Goal: Task Accomplishment & Management: Use online tool/utility

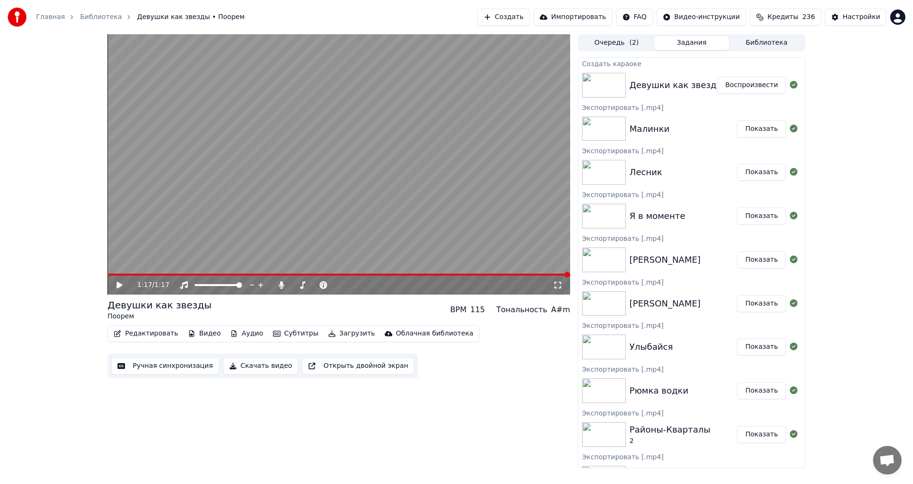
click at [530, 19] on button "Создать" at bounding box center [503, 17] width 52 height 17
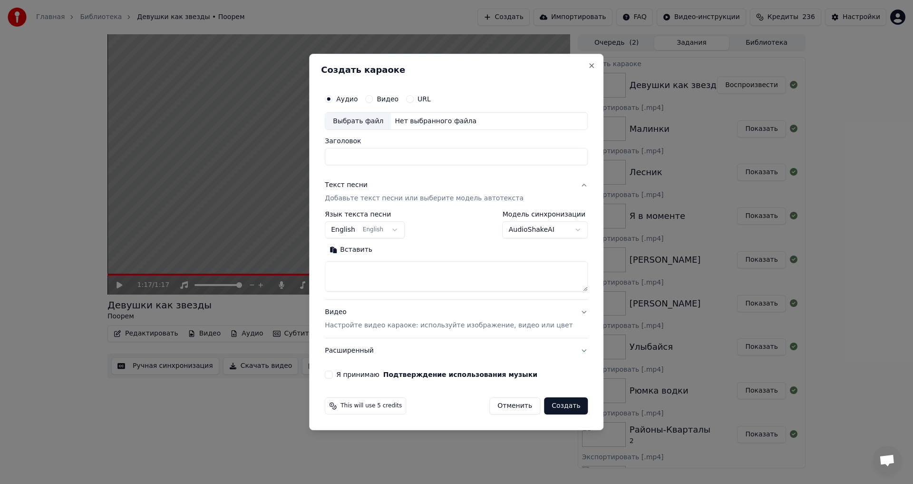
click at [399, 235] on body "Главная Библиотека Девушки как звезды • Поорем Создать Импортировать FAQ Видео-…" at bounding box center [456, 242] width 913 height 484
select select "**"
click at [407, 281] on textarea at bounding box center [456, 277] width 263 height 30
paste textarea "**********"
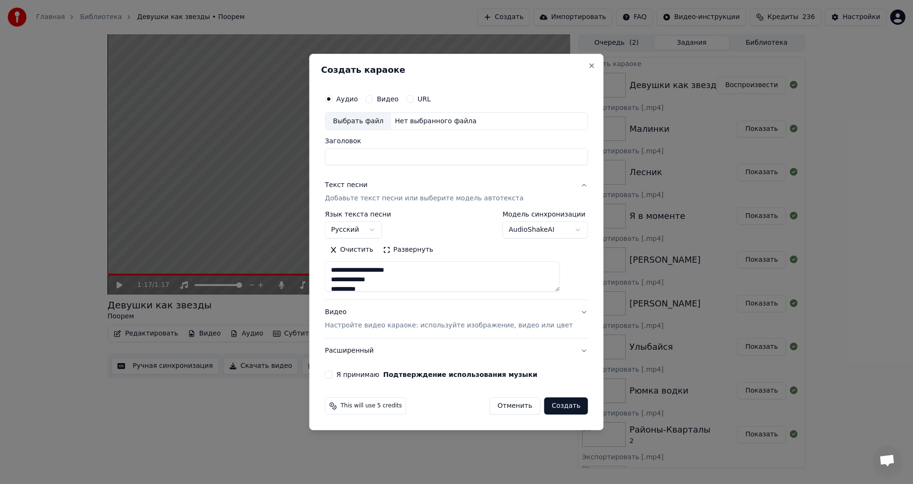
scroll to position [288, 0]
type textarea "**********"
click at [332, 376] on button "Я принимаю Подтверждение использования музыки" at bounding box center [329, 374] width 8 height 8
click at [373, 119] on div "Выбрать файл" at bounding box center [358, 121] width 66 height 17
drag, startPoint x: 351, startPoint y: 156, endPoint x: 329, endPoint y: 156, distance: 22.4
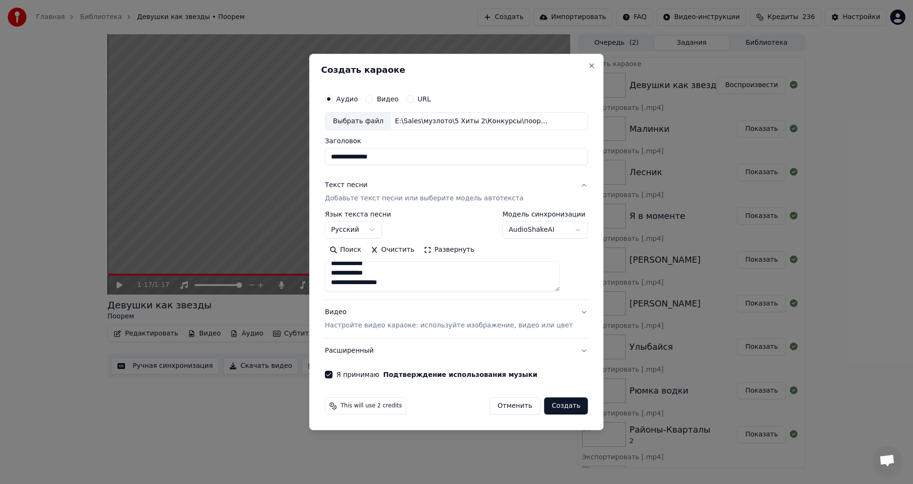
click at [329, 156] on div "**********" at bounding box center [456, 242] width 294 height 377
click at [406, 156] on input "**********" at bounding box center [456, 156] width 263 height 17
type input "**********"
click at [558, 404] on button "Создать" at bounding box center [566, 405] width 44 height 17
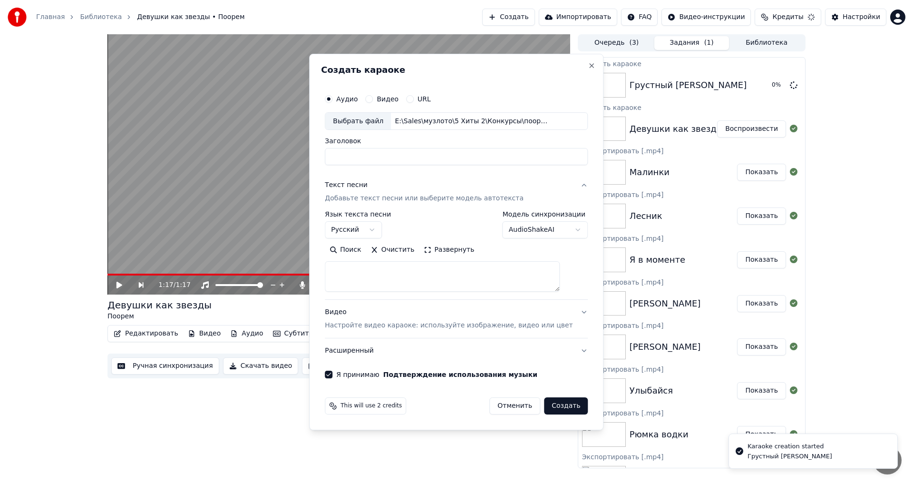
select select
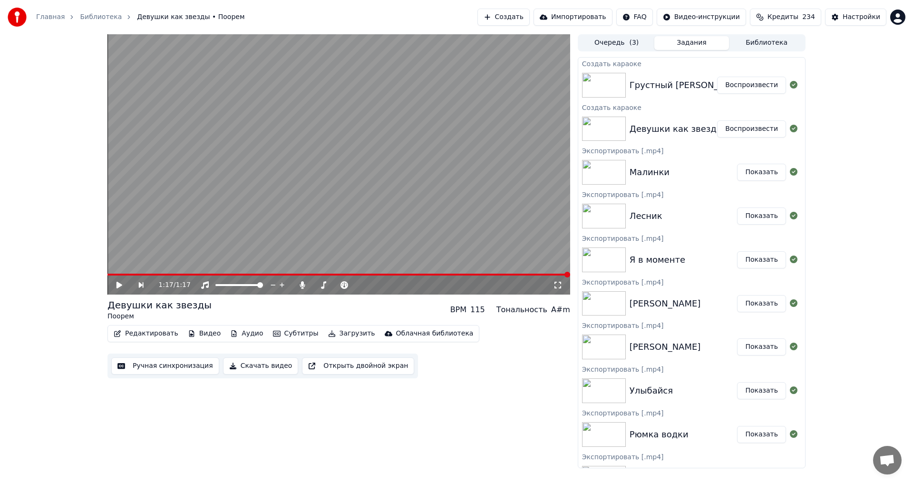
click at [529, 18] on button "Создать" at bounding box center [503, 17] width 52 height 17
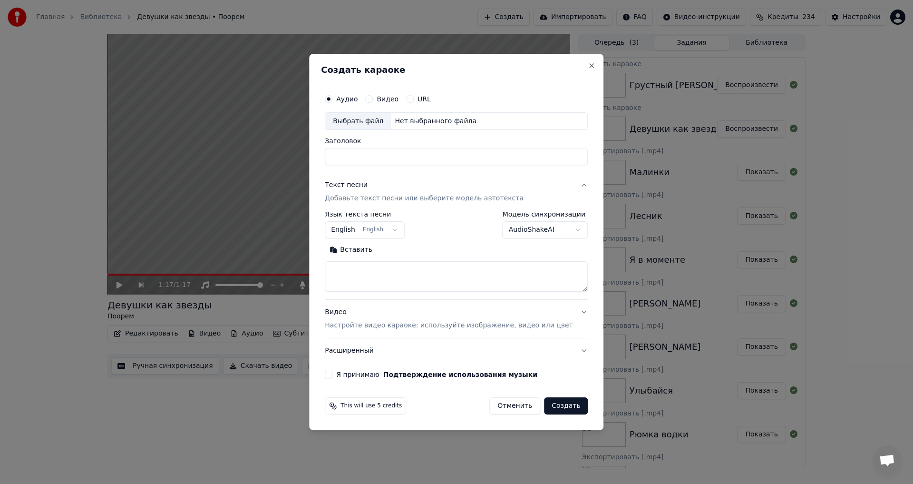
click at [398, 228] on body "Главная Библиотека Девушки как звезды • Поорем Создать Импортировать FAQ Видео-…" at bounding box center [456, 242] width 913 height 484
select select "**"
click at [395, 271] on textarea at bounding box center [456, 277] width 263 height 30
paste textarea "**********"
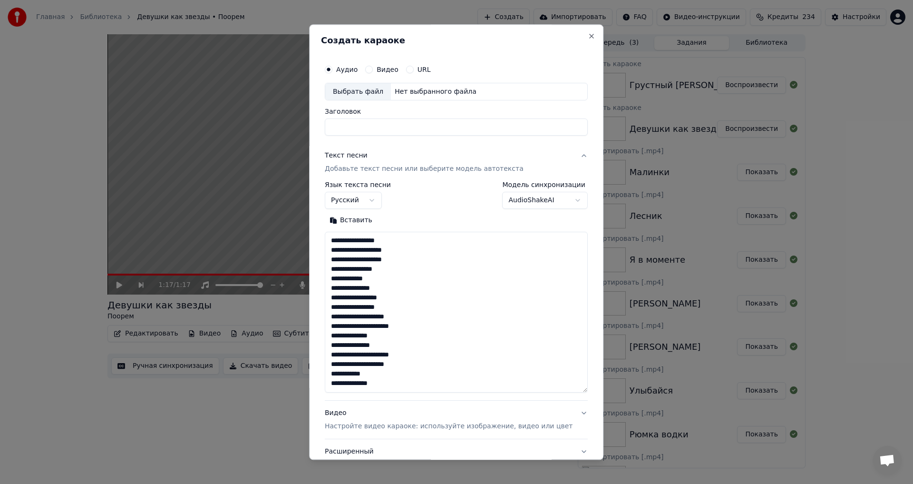
scroll to position [136, 0]
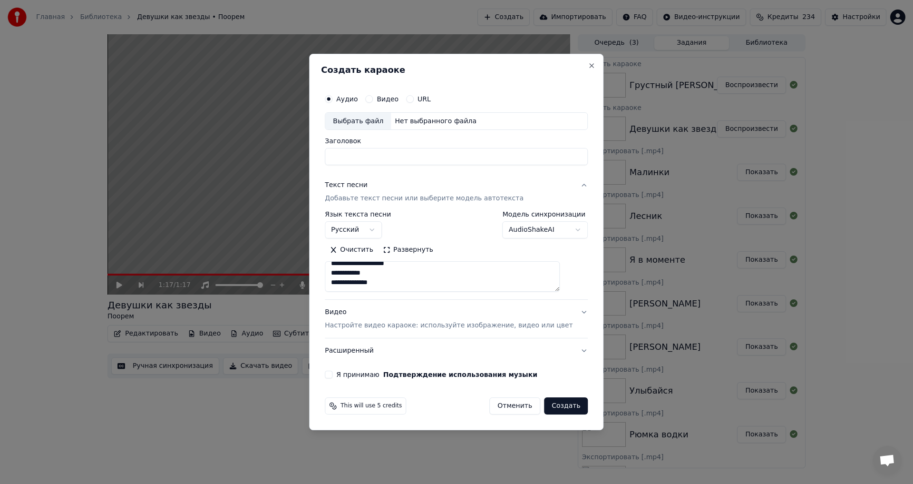
type textarea "**********"
click at [379, 123] on div "Выбрать файл" at bounding box center [358, 121] width 66 height 17
drag, startPoint x: 427, startPoint y: 160, endPoint x: 260, endPoint y: 159, distance: 167.4
click at [260, 159] on body "Главная Библиотека Девушки как звезды • Поорем Создать Импортировать FAQ Видео-…" at bounding box center [456, 242] width 913 height 484
type input "**********"
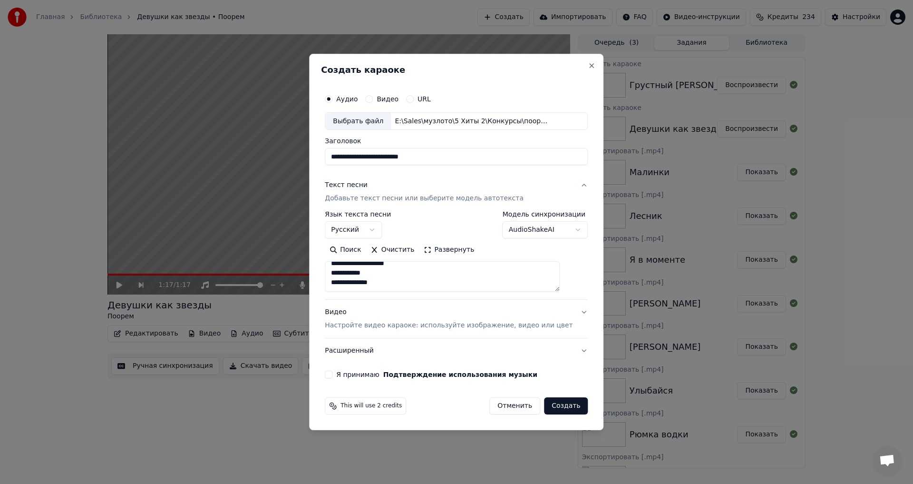
click at [355, 377] on label "Я принимаю Подтверждение использования музыки" at bounding box center [436, 374] width 201 height 7
click at [332, 377] on button "Я принимаю Подтверждение использования музыки" at bounding box center [329, 374] width 8 height 8
click at [558, 405] on button "Создать" at bounding box center [566, 405] width 44 height 17
click at [554, 403] on button "Создать" at bounding box center [566, 405] width 44 height 17
click at [544, 410] on button "Создать" at bounding box center [566, 405] width 44 height 17
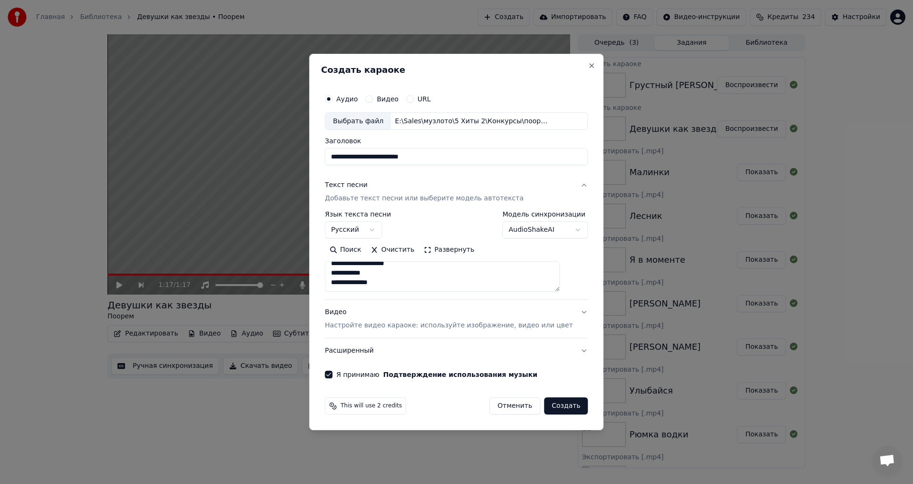
click at [545, 407] on button "Создать" at bounding box center [566, 405] width 44 height 17
click at [546, 405] on button "Создать" at bounding box center [566, 405] width 44 height 17
click at [582, 66] on div "**********" at bounding box center [456, 242] width 294 height 377
click at [588, 66] on button "Close" at bounding box center [592, 66] width 8 height 8
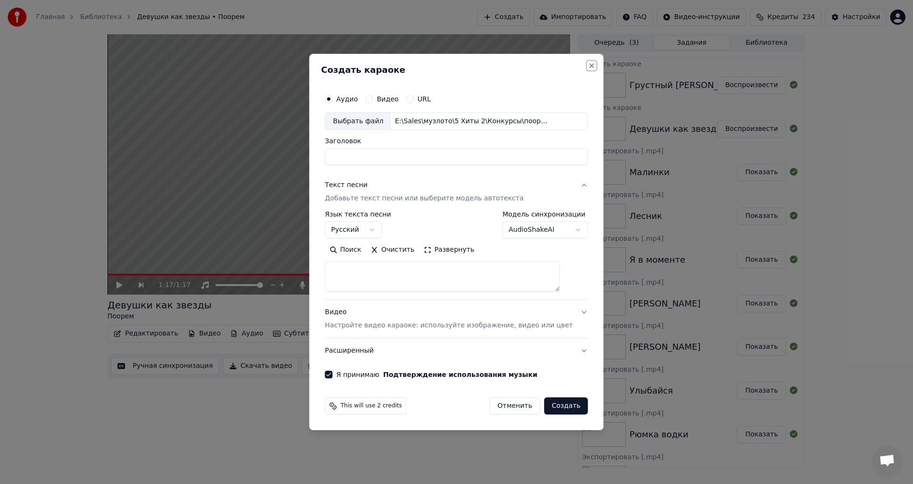
scroll to position [0, 0]
select select
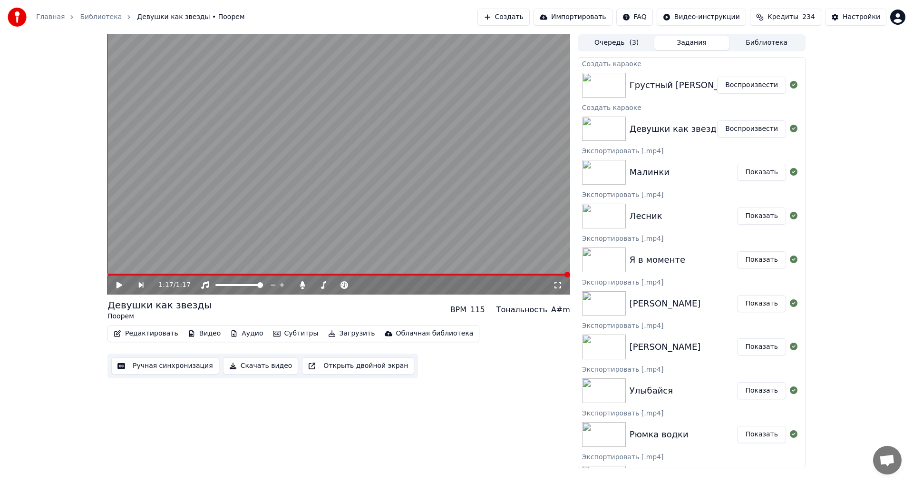
click at [530, 19] on button "Создать" at bounding box center [503, 17] width 52 height 17
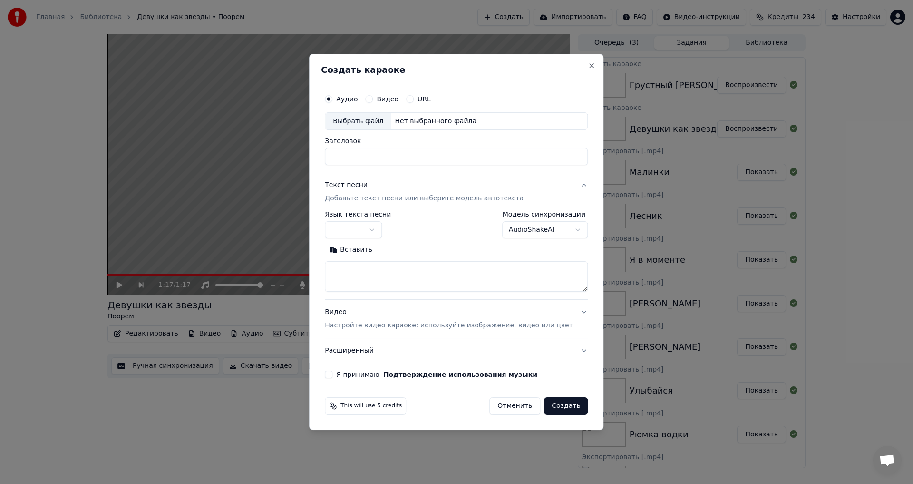
click at [370, 119] on div "Выбрать файл" at bounding box center [358, 121] width 66 height 17
drag, startPoint x: 394, startPoint y: 153, endPoint x: 280, endPoint y: 145, distance: 114.9
click at [280, 145] on body "Главная Библиотека Девушки как звезды • Поорем Создать Импортировать FAQ Видео-…" at bounding box center [456, 242] width 913 height 484
type input "**********"
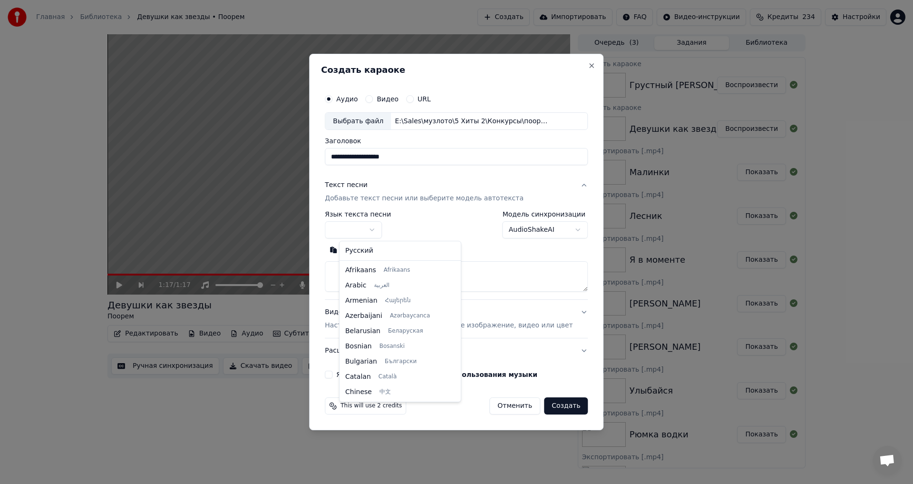
click at [380, 228] on body "Главная Библиотека Девушки как звезды • Поорем Создать Импортировать FAQ Видео-…" at bounding box center [456, 242] width 913 height 484
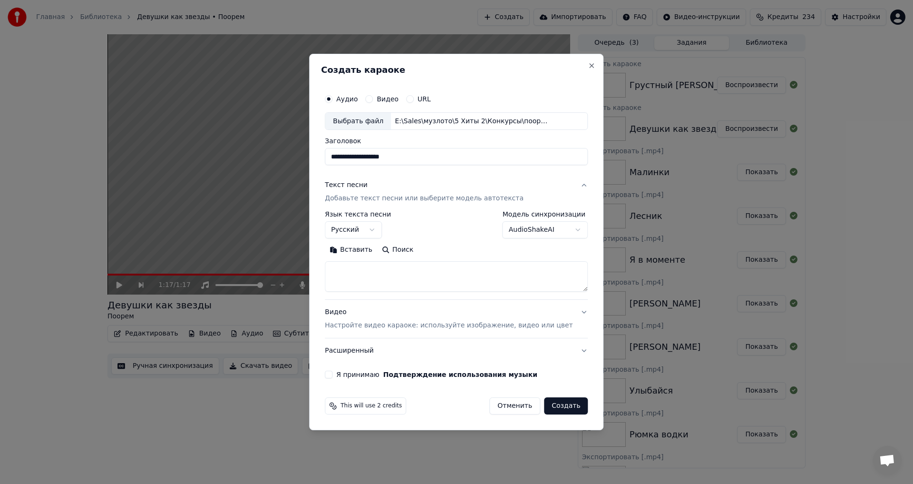
click at [400, 272] on textarea at bounding box center [456, 277] width 263 height 30
paste textarea "**********"
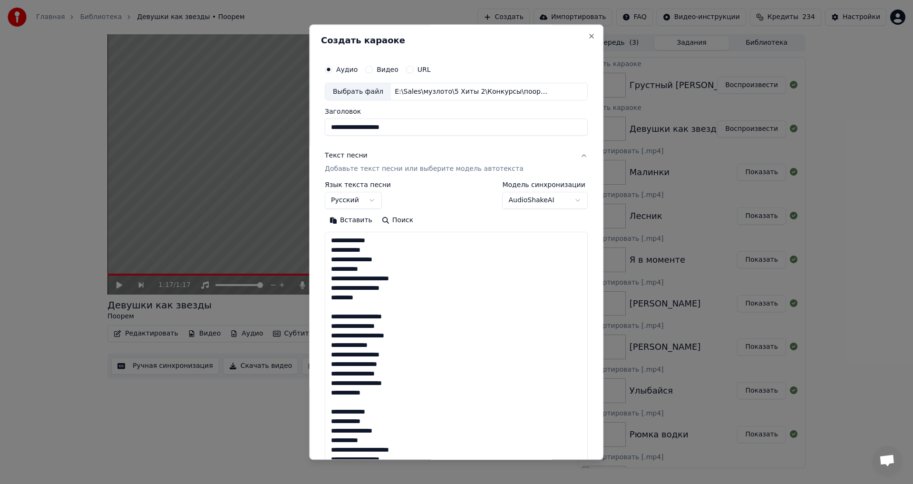
scroll to position [222, 0]
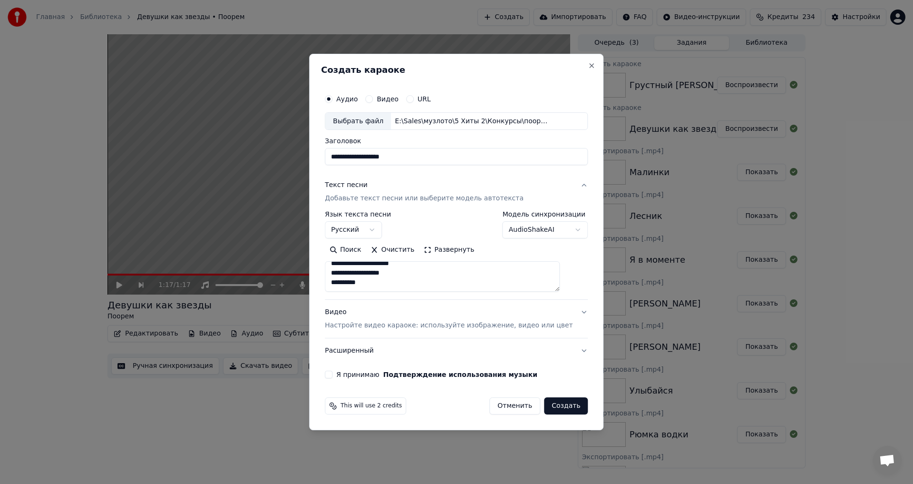
type textarea "**********"
click at [332, 375] on button "Я принимаю Подтверждение использования музыки" at bounding box center [329, 374] width 8 height 8
click at [554, 404] on button "Создать" at bounding box center [566, 405] width 44 height 17
click at [551, 405] on button "Создать" at bounding box center [566, 405] width 44 height 17
select select "**"
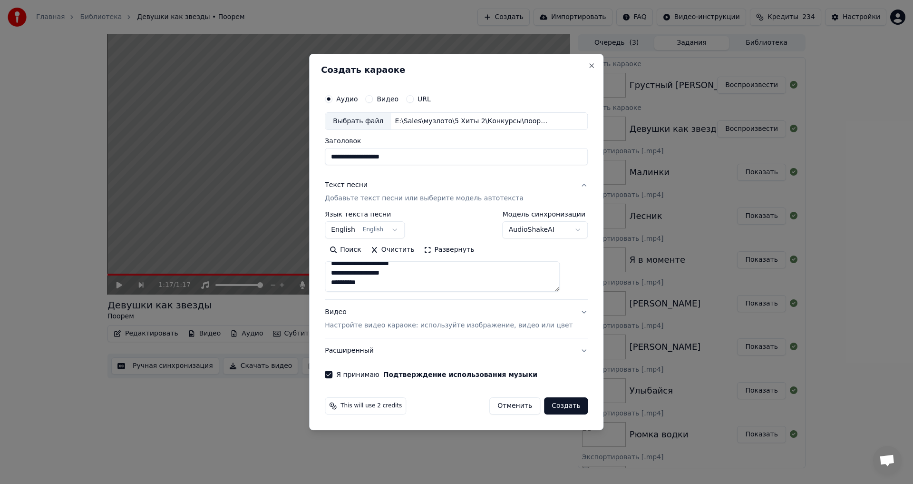
click at [551, 405] on button "Создать" at bounding box center [566, 405] width 44 height 17
click at [588, 68] on button "Close" at bounding box center [592, 66] width 8 height 8
select select
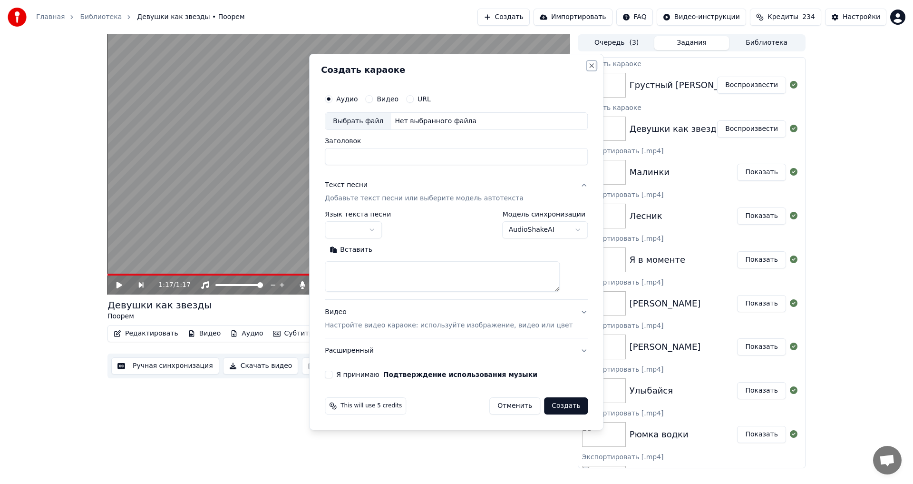
scroll to position [0, 0]
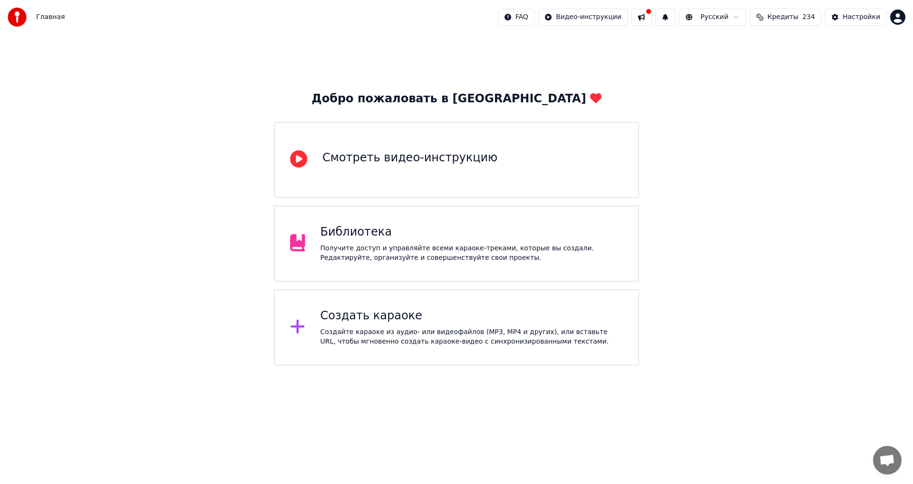
click at [441, 346] on div "Создайте караоке из аудио- или видеофайлов (MP3, MP4 и других), или вставьте UR…" at bounding box center [472, 336] width 303 height 19
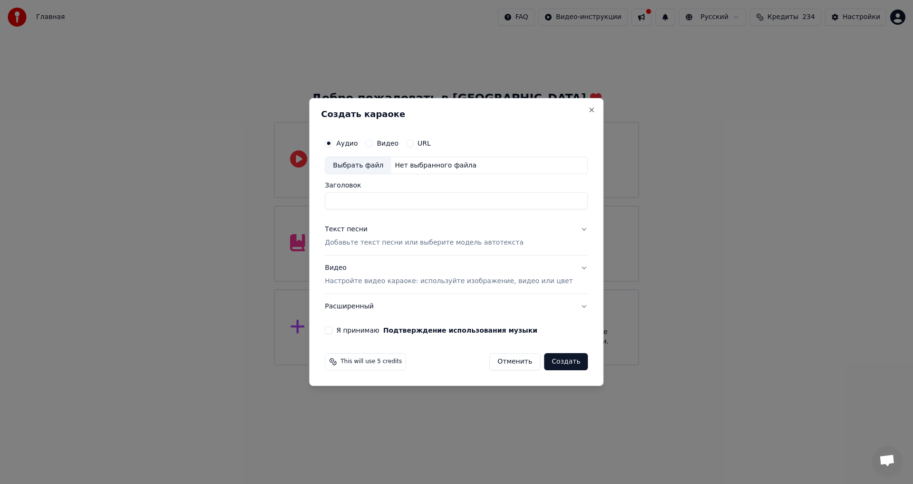
click at [367, 170] on div "Выбрать файл" at bounding box center [358, 165] width 66 height 17
click at [419, 204] on input "*" at bounding box center [456, 201] width 263 height 17
click at [365, 202] on input "**********" at bounding box center [456, 201] width 263 height 17
type input "**********"
click at [360, 236] on div "Текст песни Добавьте текст песни или выберите модель автотекста" at bounding box center [424, 236] width 199 height 23
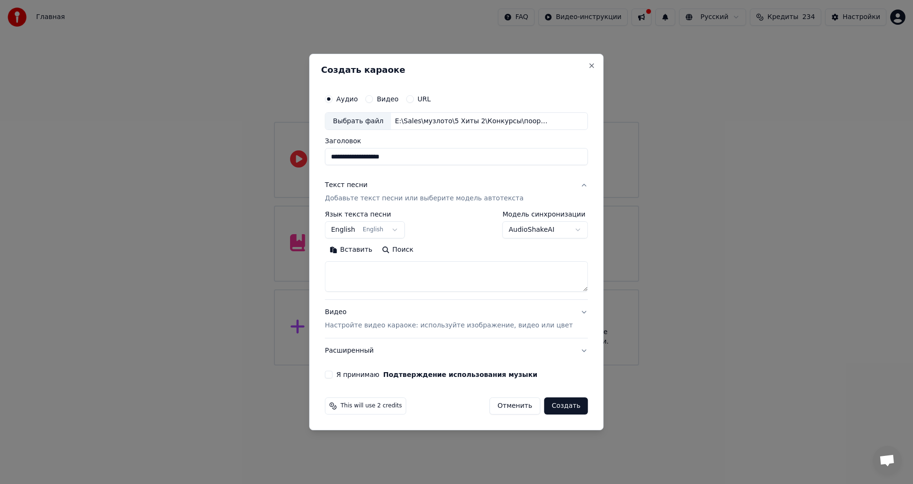
click at [402, 275] on textarea at bounding box center [456, 277] width 263 height 30
paste textarea "**********"
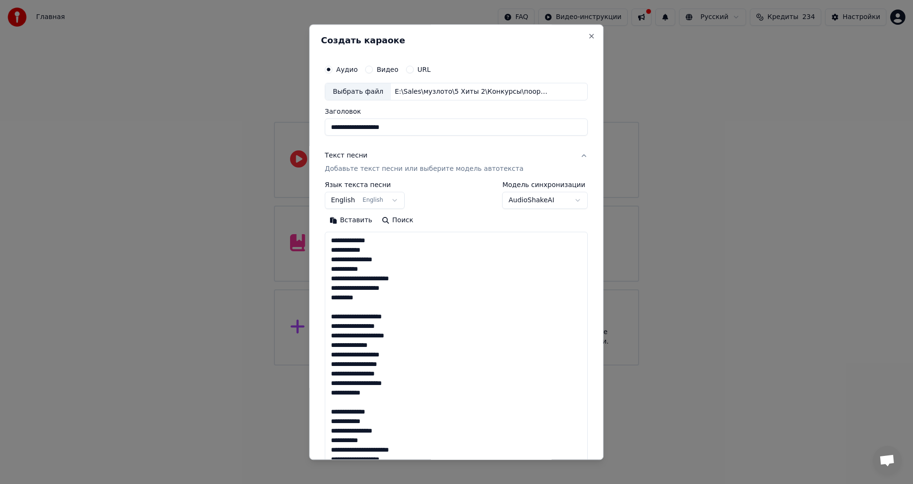
scroll to position [222, 0]
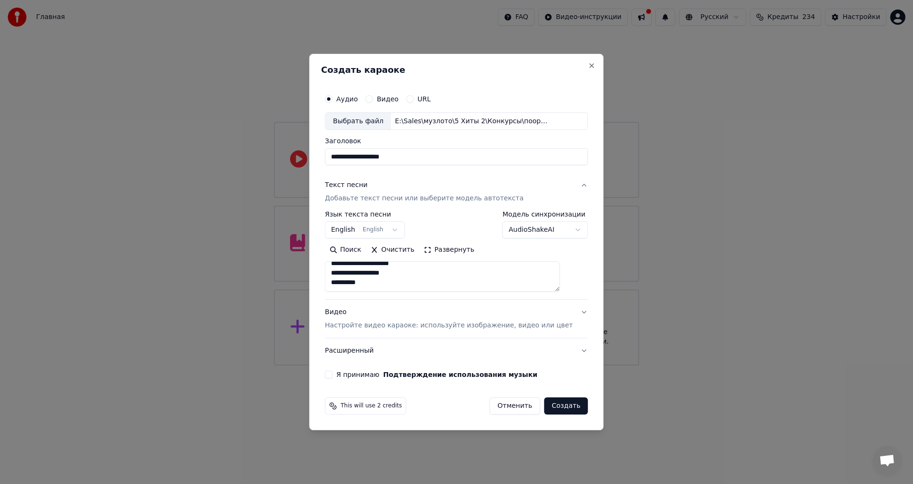
type textarea "**********"
click at [381, 233] on button "English English" at bounding box center [365, 230] width 80 height 17
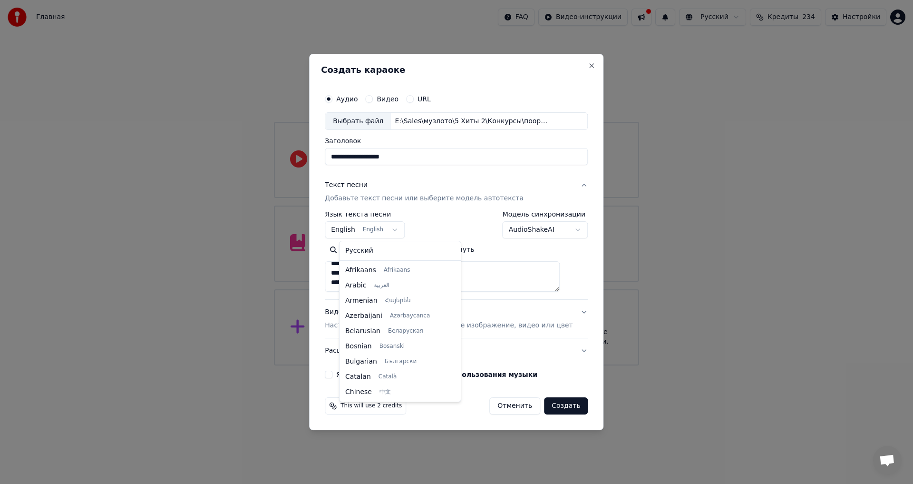
scroll to position [76, 0]
select select "**"
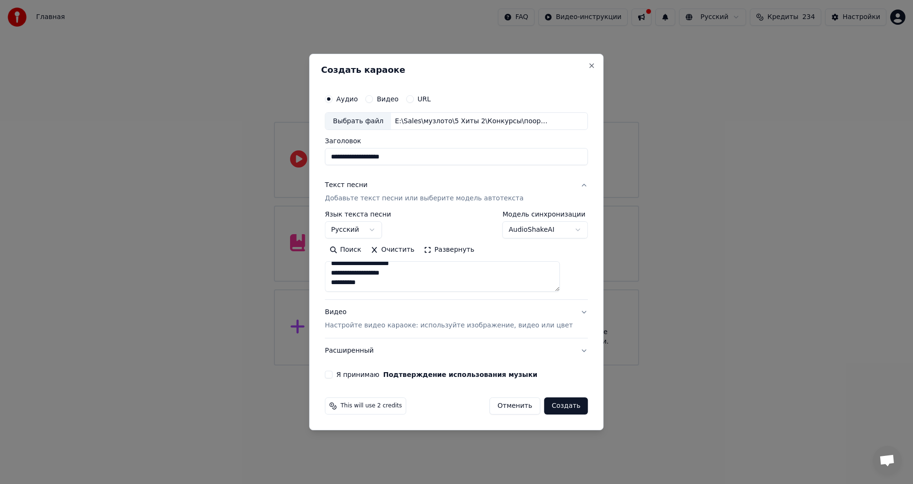
click at [332, 373] on button "Я принимаю Подтверждение использования музыки" at bounding box center [329, 374] width 8 height 8
click at [550, 406] on button "Создать" at bounding box center [566, 405] width 44 height 17
click at [433, 325] on p "Настройте видео караоке: используйте изображение, видео или цвет" at bounding box center [449, 326] width 248 height 10
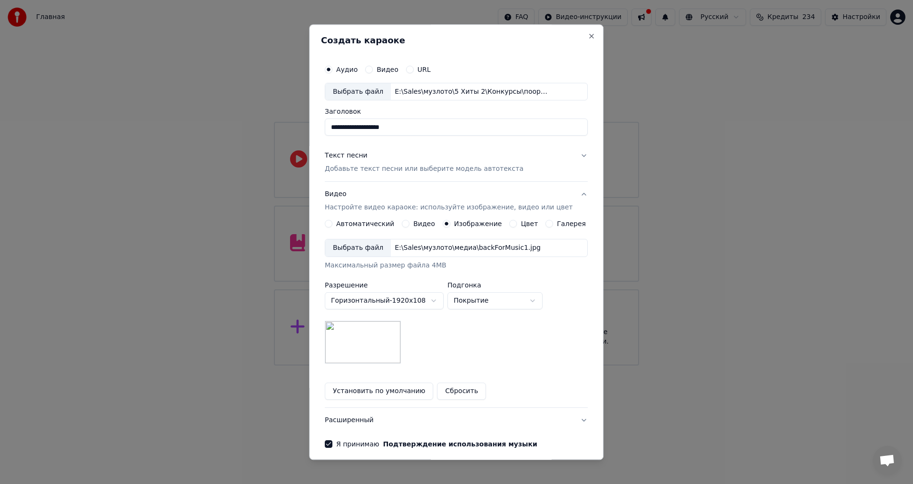
click at [407, 394] on button "Установить по умолчанию" at bounding box center [379, 391] width 108 height 17
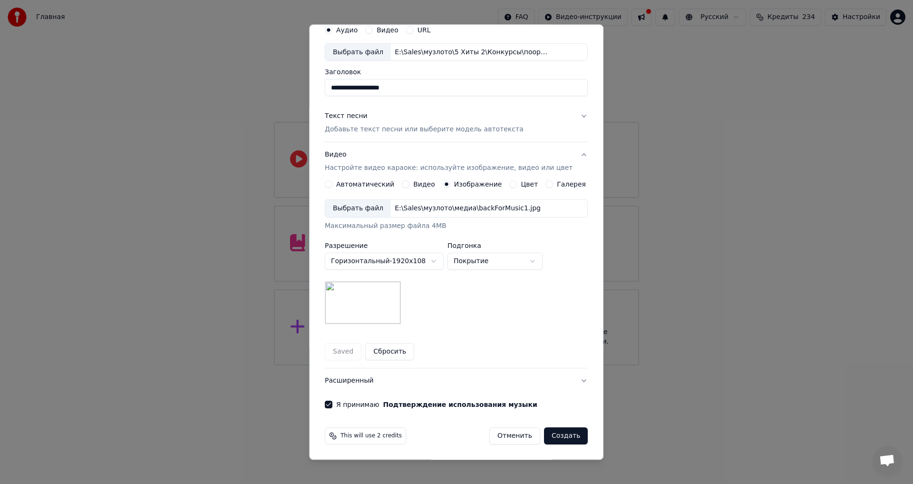
scroll to position [40, 0]
click at [554, 437] on button "Создать" at bounding box center [566, 435] width 44 height 17
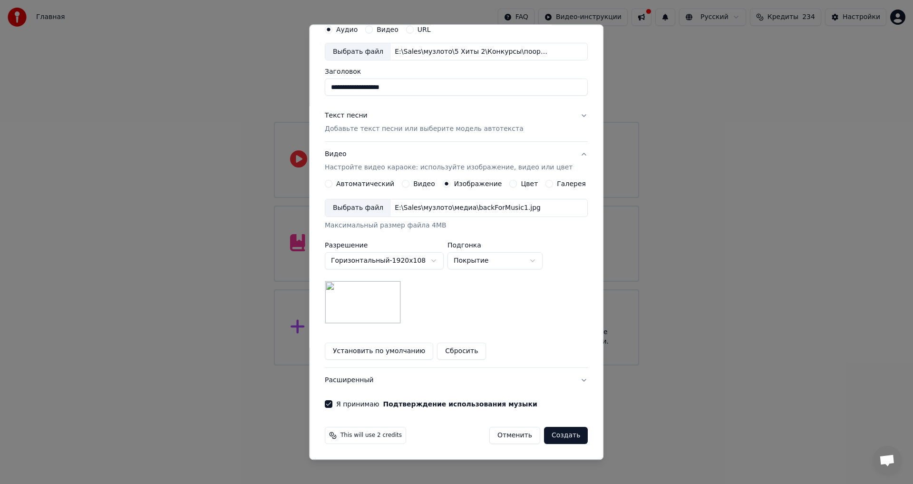
click at [554, 437] on button "Создать" at bounding box center [566, 435] width 44 height 17
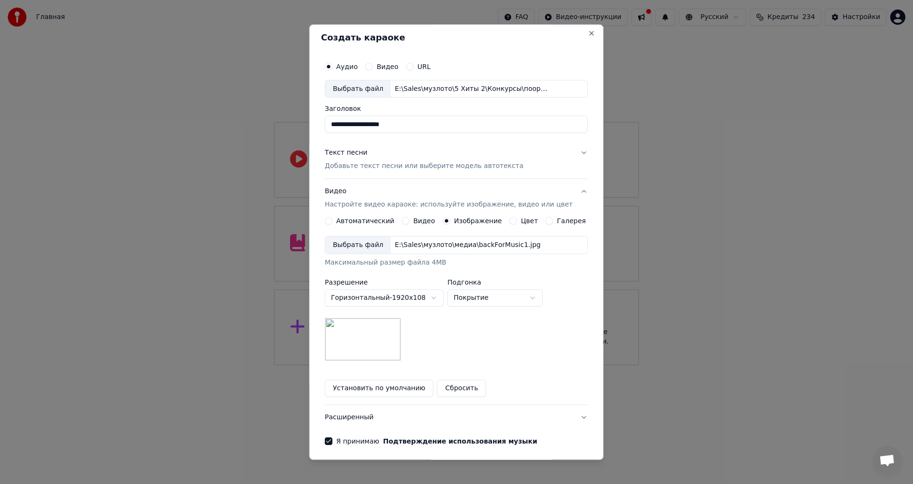
scroll to position [0, 0]
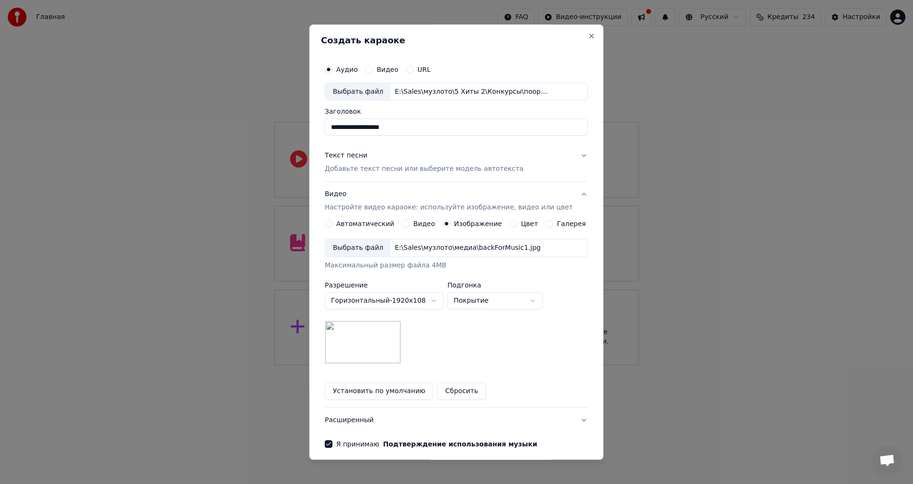
click at [379, 93] on div "Выбрать файл" at bounding box center [358, 91] width 66 height 17
click at [450, 43] on h2 "Создать караоке" at bounding box center [456, 40] width 271 height 9
click at [366, 92] on div "Выбрать файл" at bounding box center [358, 91] width 66 height 17
drag, startPoint x: 370, startPoint y: 128, endPoint x: 234, endPoint y: 118, distance: 136.8
click at [234, 118] on body "Главная FAQ Видео-инструкции Русский Кредиты 234 Настройки Добро пожаловать в Y…" at bounding box center [456, 182] width 913 height 365
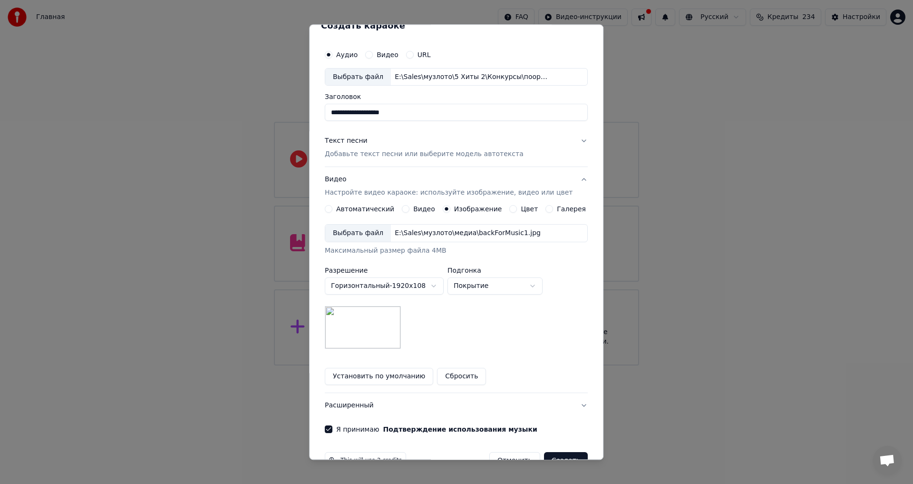
scroll to position [40, 0]
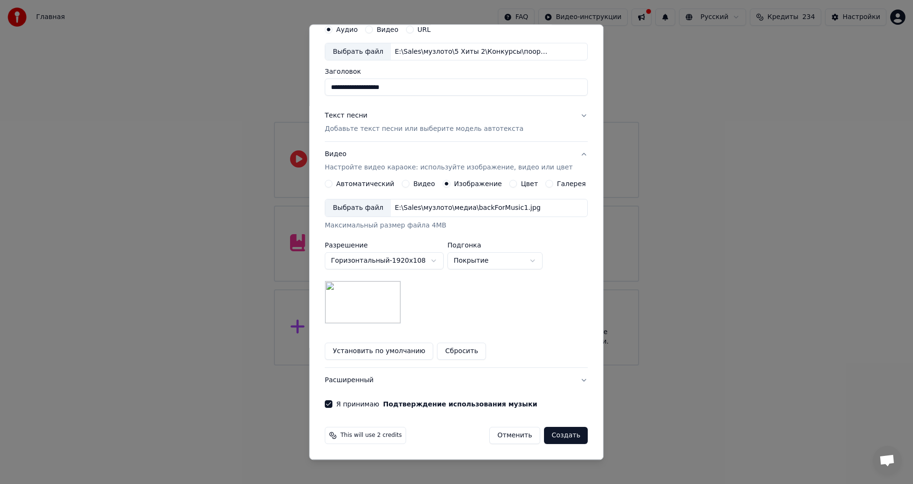
type input "**********"
click at [556, 433] on button "Создать" at bounding box center [566, 435] width 44 height 17
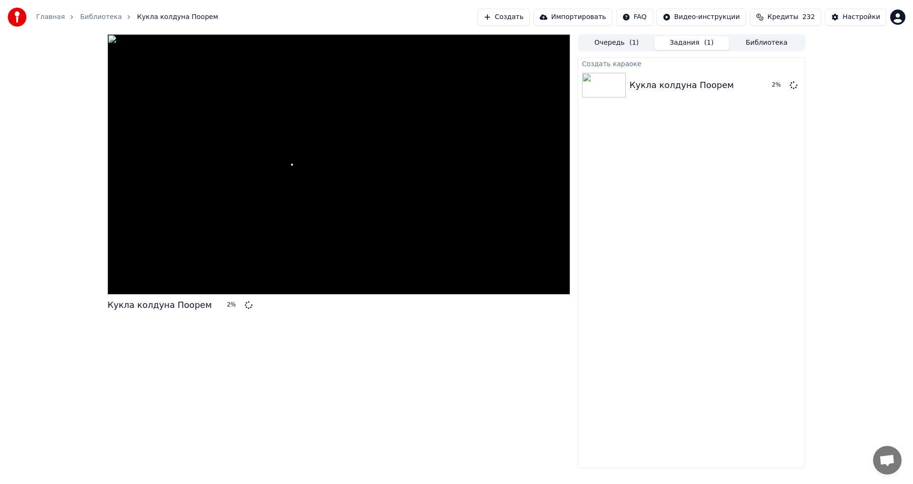
click at [525, 24] on button "Создать" at bounding box center [503, 17] width 52 height 17
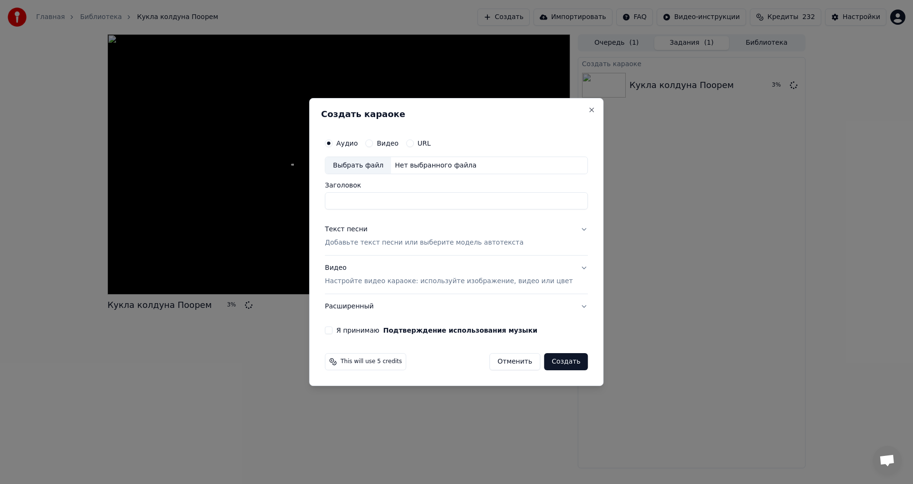
click at [360, 166] on div "Выбрать файл" at bounding box center [358, 165] width 66 height 17
drag, startPoint x: 422, startPoint y: 199, endPoint x: 288, endPoint y: 193, distance: 133.8
click at [288, 193] on body "Главная Библиотека Кукла колдуна Поорем Создать Импортировать FAQ Видео-инструк…" at bounding box center [456, 242] width 913 height 484
type input "**********"
click at [388, 240] on p "Добавьте текст песни или выберите модель автотекста" at bounding box center [424, 243] width 199 height 10
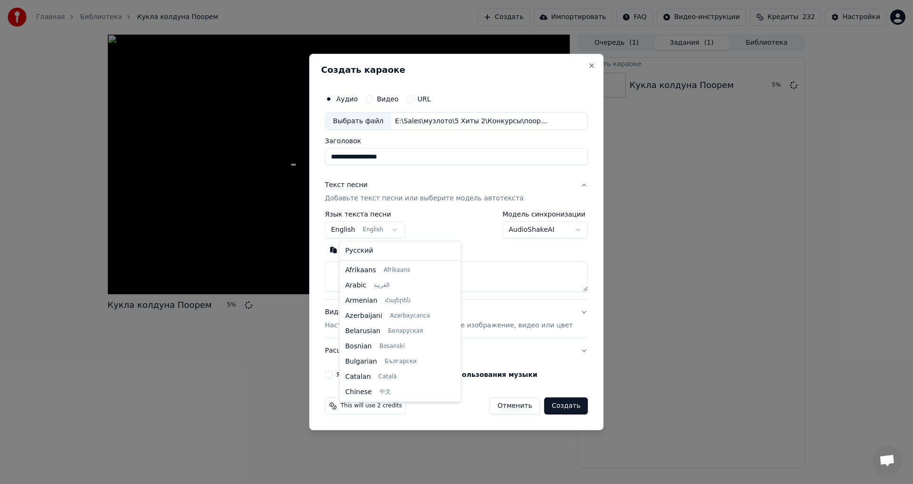
click at [371, 232] on body "**********" at bounding box center [456, 242] width 913 height 484
select select "**"
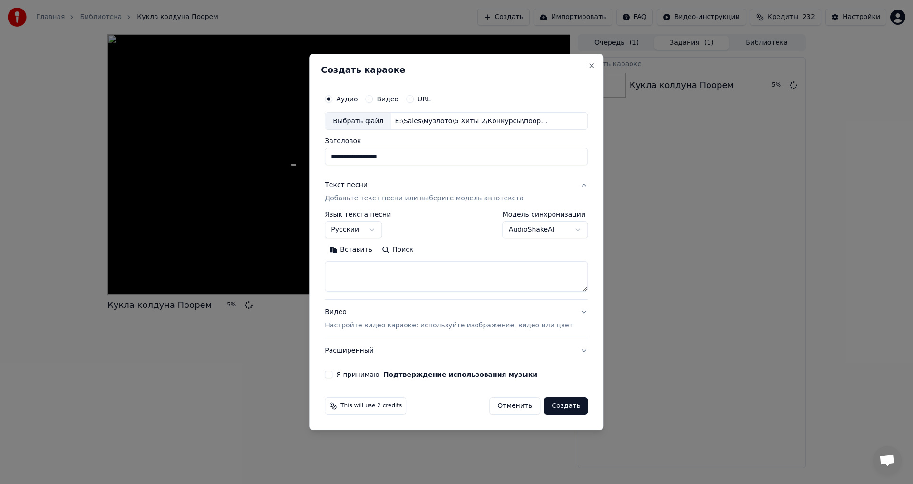
click at [409, 282] on textarea at bounding box center [456, 277] width 263 height 30
paste textarea "**********"
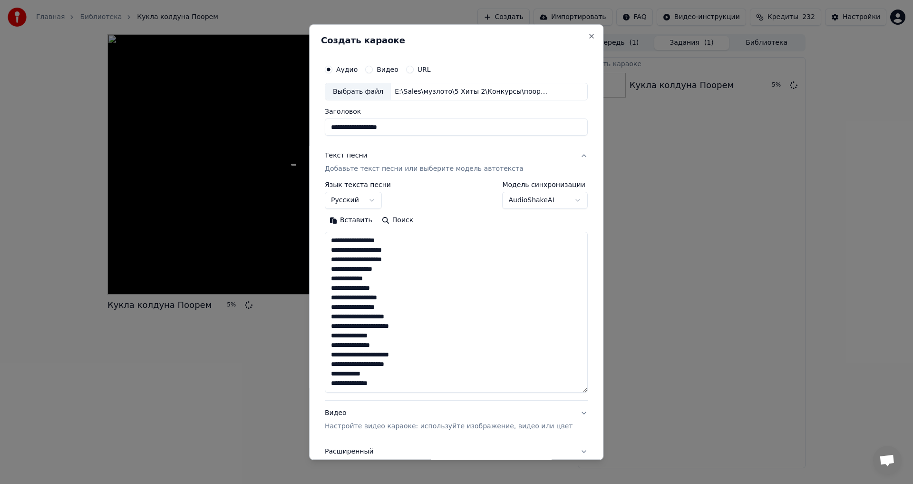
scroll to position [136, 0]
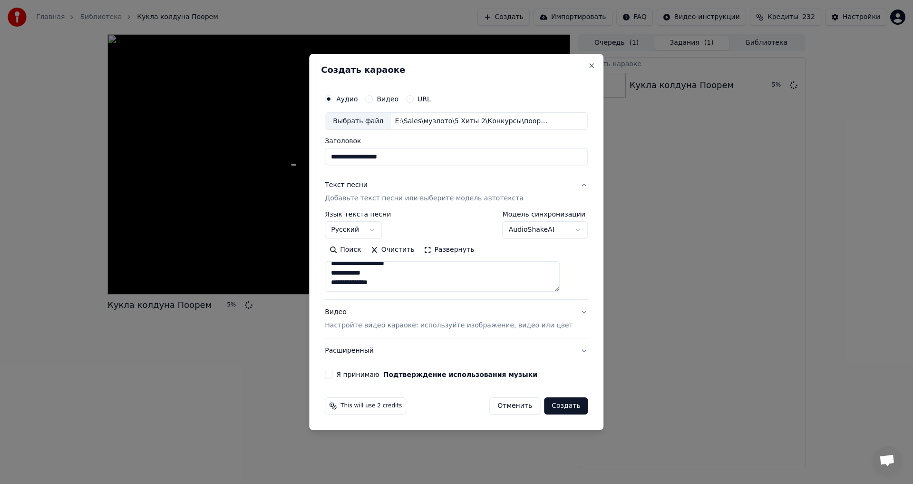
type textarea "**********"
click at [332, 375] on button "Я принимаю Подтверждение использования музыки" at bounding box center [329, 374] width 8 height 8
click at [551, 405] on button "Создать" at bounding box center [566, 405] width 44 height 17
select select "**"
select select
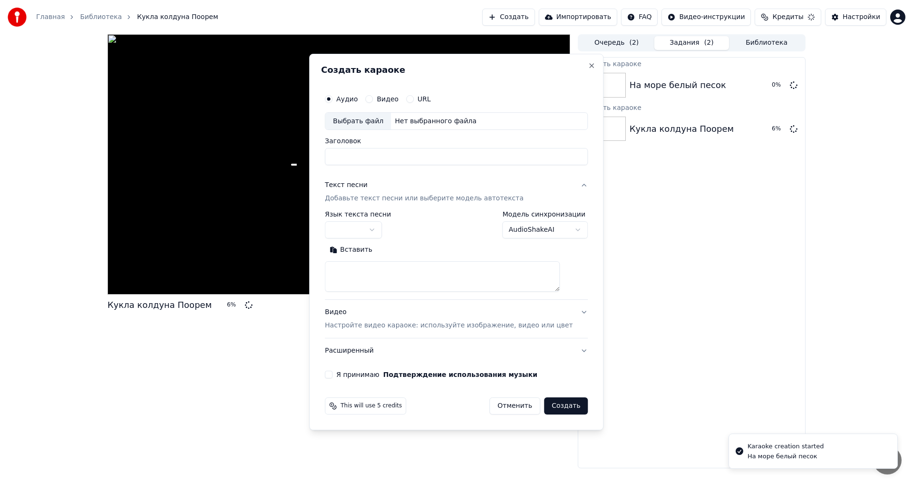
scroll to position [0, 0]
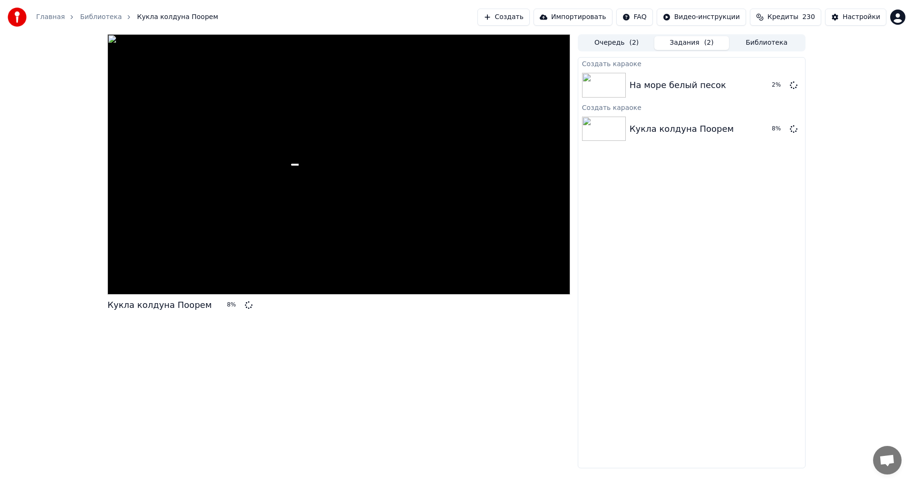
click at [761, 42] on button "Библиотека" at bounding box center [766, 43] width 75 height 14
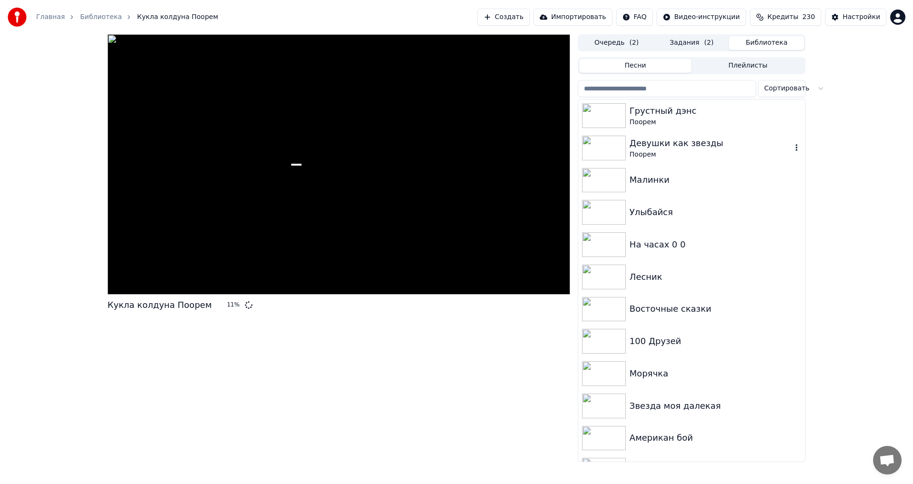
click at [698, 156] on div "Поорем" at bounding box center [711, 155] width 162 height 10
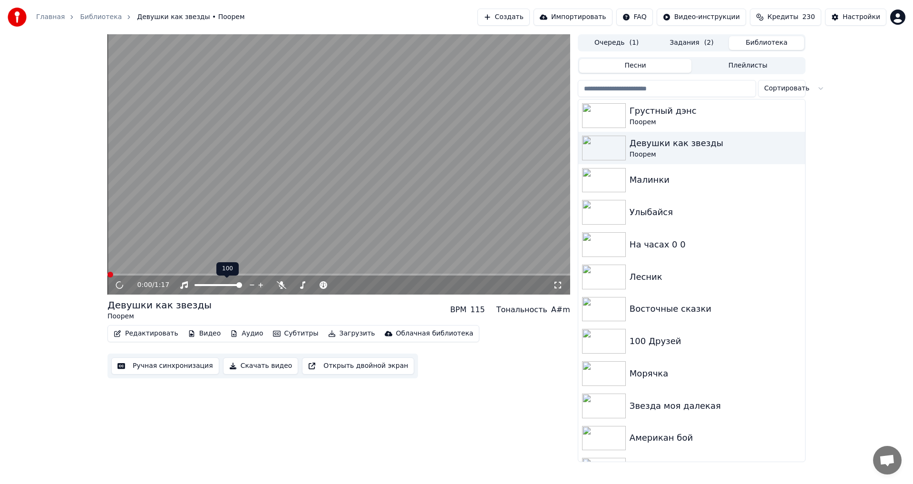
click at [224, 235] on video at bounding box center [338, 164] width 463 height 260
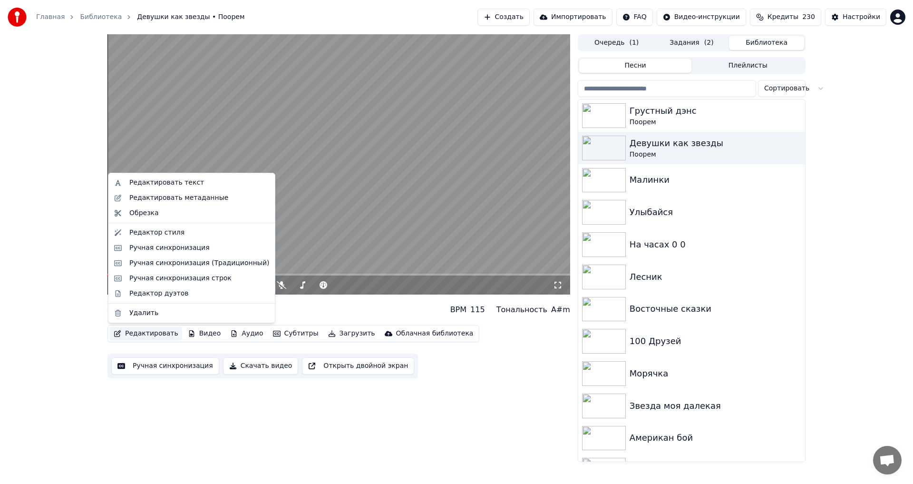
click at [143, 328] on button "Редактировать" at bounding box center [146, 333] width 72 height 13
click at [191, 187] on div "Редактировать текст" at bounding box center [191, 182] width 163 height 15
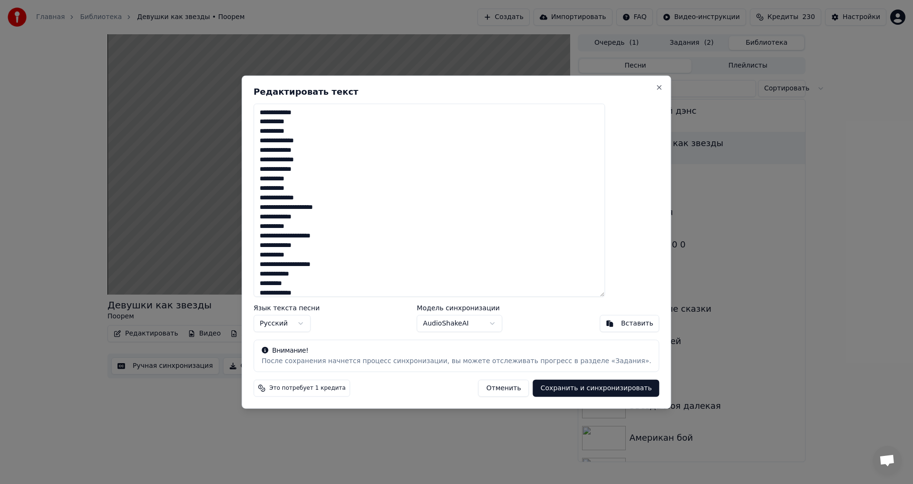
click at [482, 391] on button "Отменить" at bounding box center [503, 387] width 51 height 17
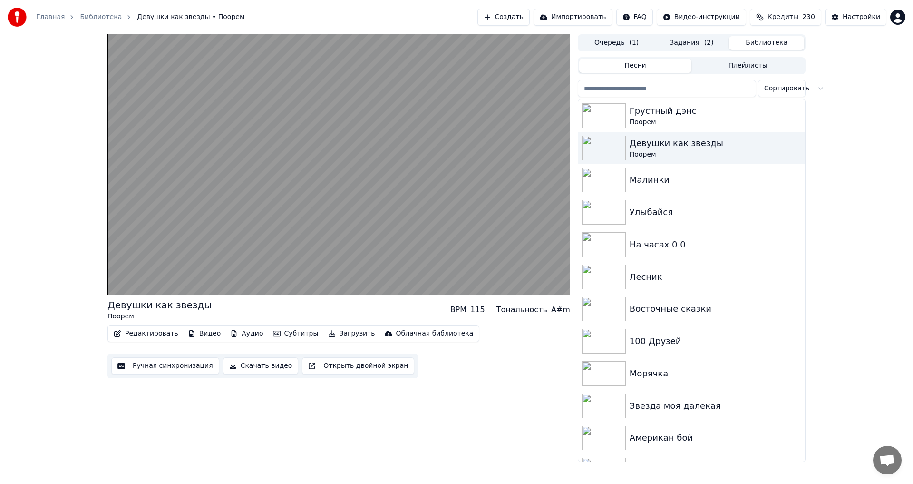
click at [153, 334] on button "Редактировать" at bounding box center [146, 333] width 72 height 13
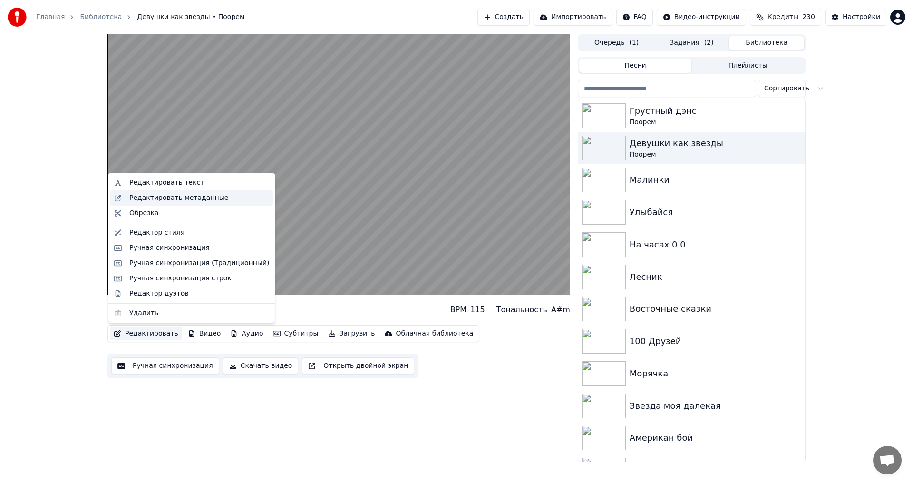
click at [187, 200] on div "Редактировать метаданные" at bounding box center [178, 198] width 99 height 10
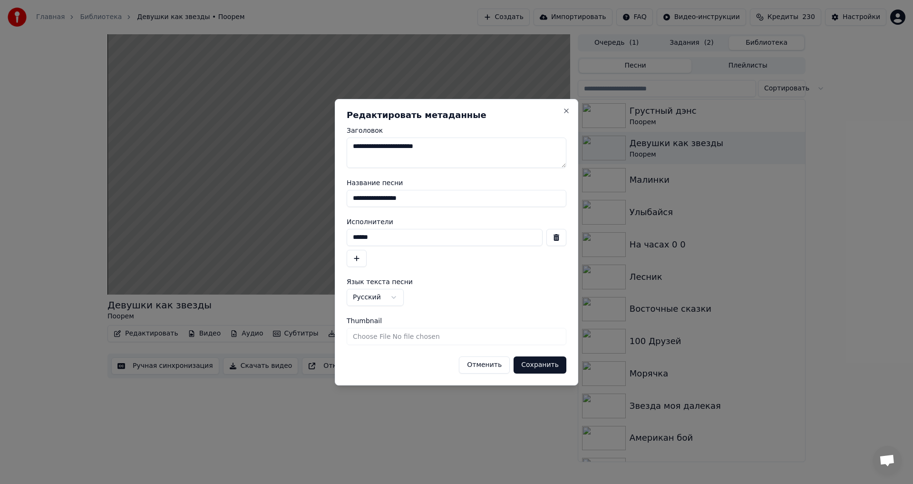
drag, startPoint x: 444, startPoint y: 198, endPoint x: 263, endPoint y: 197, distance: 180.7
click at [263, 200] on body "Главная Библиотека Девушки как звезды • Поорем Создать Импортировать FAQ Видео-…" at bounding box center [456, 242] width 913 height 484
click at [547, 368] on button "Сохранить" at bounding box center [540, 364] width 53 height 17
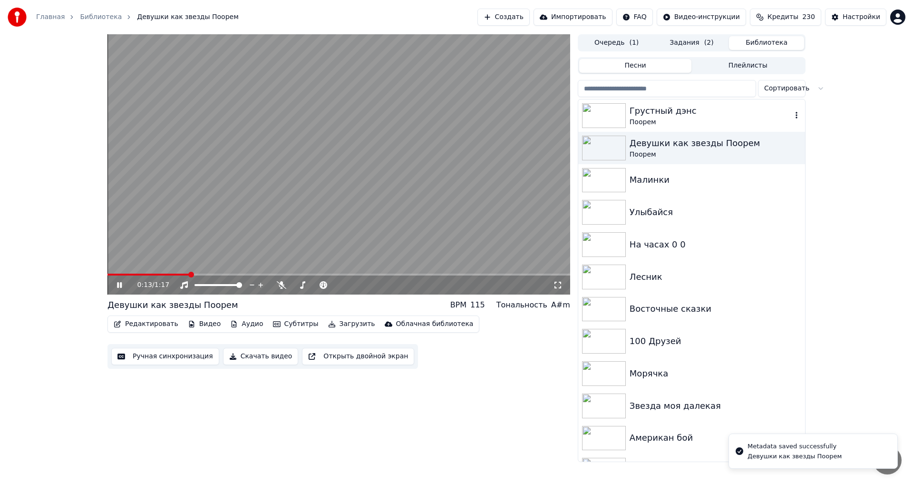
click at [660, 113] on div "Грустный дэнс" at bounding box center [711, 110] width 162 height 13
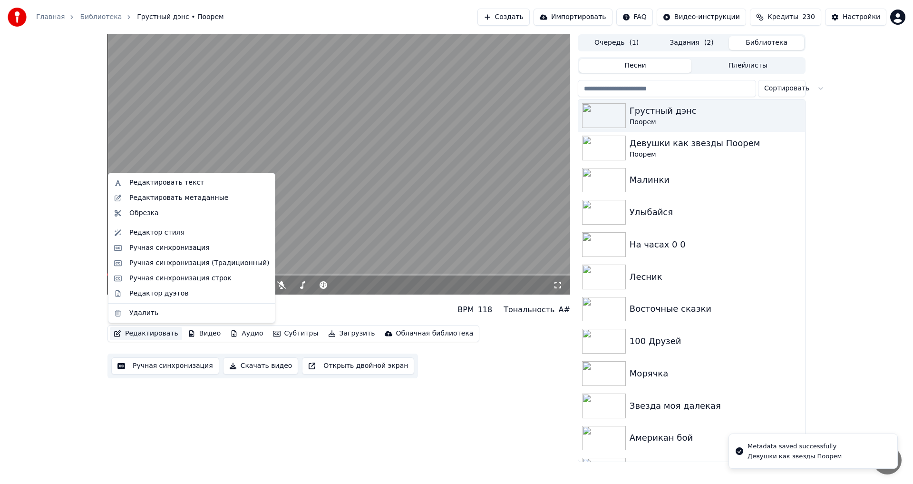
click at [136, 327] on button "Редактировать" at bounding box center [146, 333] width 72 height 13
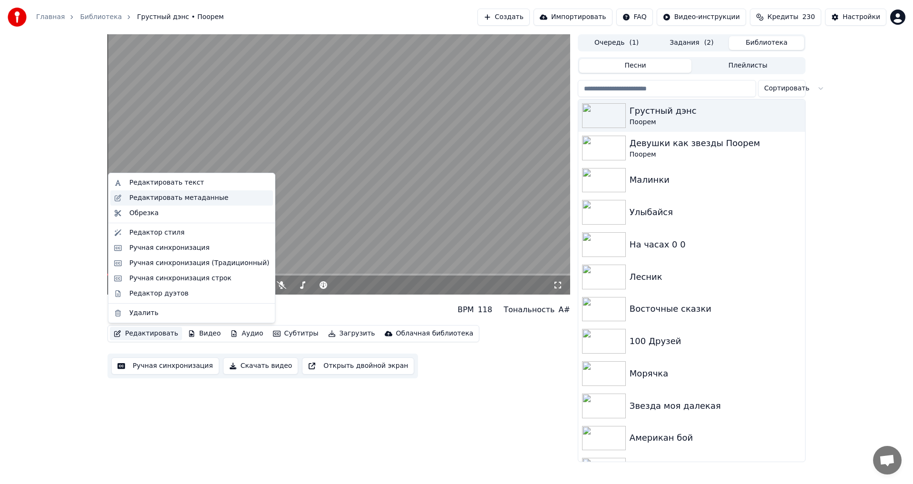
click at [181, 197] on div "Редактировать метаданные" at bounding box center [178, 198] width 99 height 10
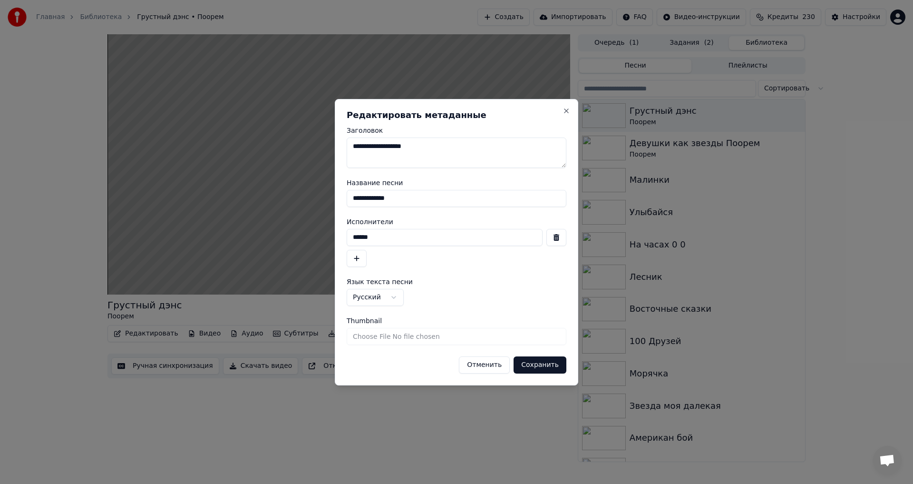
drag, startPoint x: 417, startPoint y: 200, endPoint x: 292, endPoint y: 172, distance: 128.3
click at [292, 179] on body "**********" at bounding box center [456, 242] width 913 height 484
click at [545, 365] on button "Сохранить" at bounding box center [540, 364] width 53 height 17
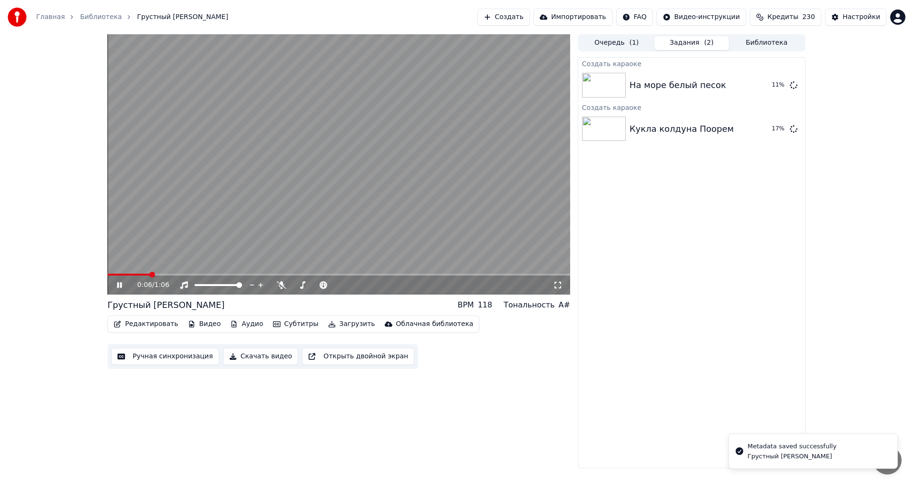
click at [698, 42] on button "Задания ( 2 )" at bounding box center [691, 43] width 75 height 14
click at [689, 135] on div "Кукла колдуна Поорем" at bounding box center [682, 128] width 104 height 13
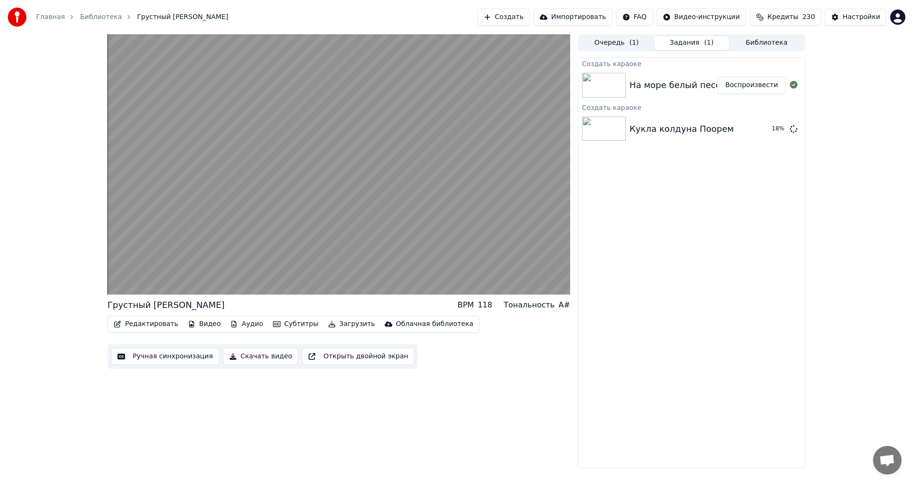
click at [677, 82] on div "На море белый песок" at bounding box center [678, 84] width 97 height 13
click at [743, 83] on button "Воспроизвести" at bounding box center [751, 85] width 69 height 17
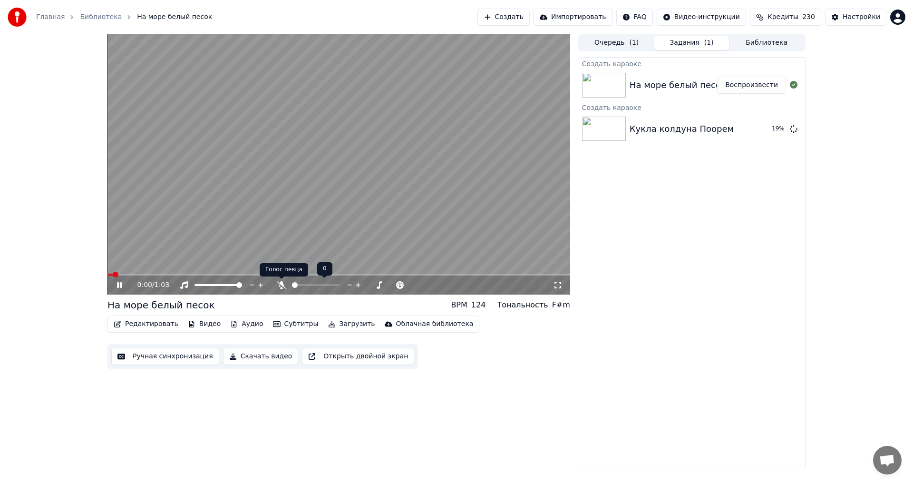
click at [281, 282] on icon at bounding box center [282, 285] width 10 height 8
click at [158, 327] on button "Редактировать" at bounding box center [146, 323] width 72 height 13
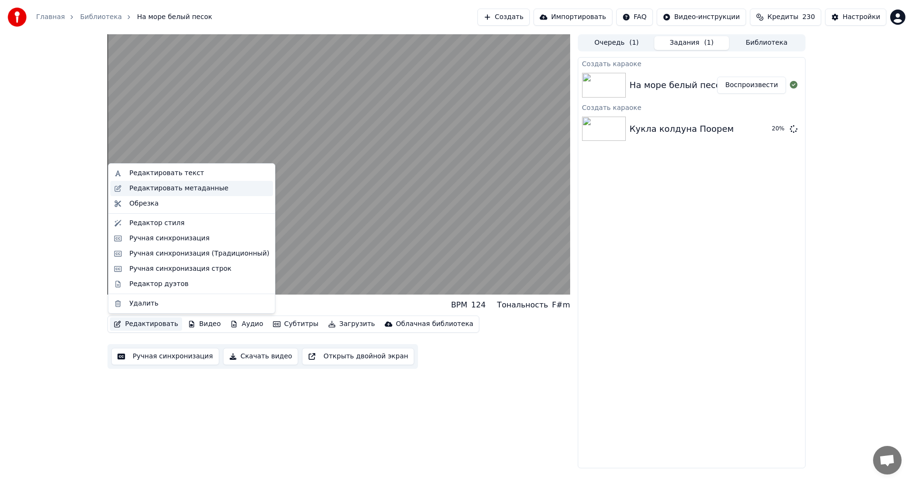
click at [173, 192] on div "Редактировать метаданные" at bounding box center [178, 189] width 99 height 10
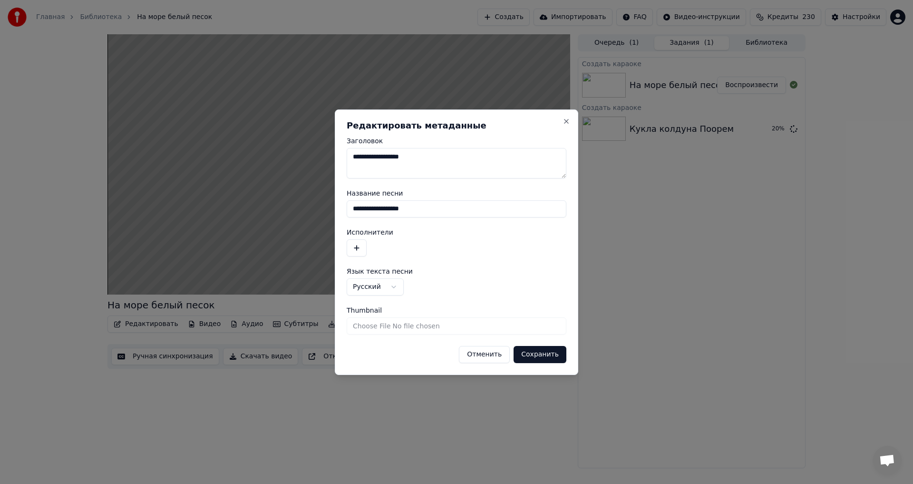
drag, startPoint x: 442, startPoint y: 211, endPoint x: 286, endPoint y: 174, distance: 160.4
click at [286, 192] on body "**********" at bounding box center [456, 242] width 913 height 484
click at [496, 171] on textarea "**********" at bounding box center [457, 163] width 220 height 30
type textarea "**********"
click at [555, 352] on button "Сохранить" at bounding box center [540, 354] width 53 height 17
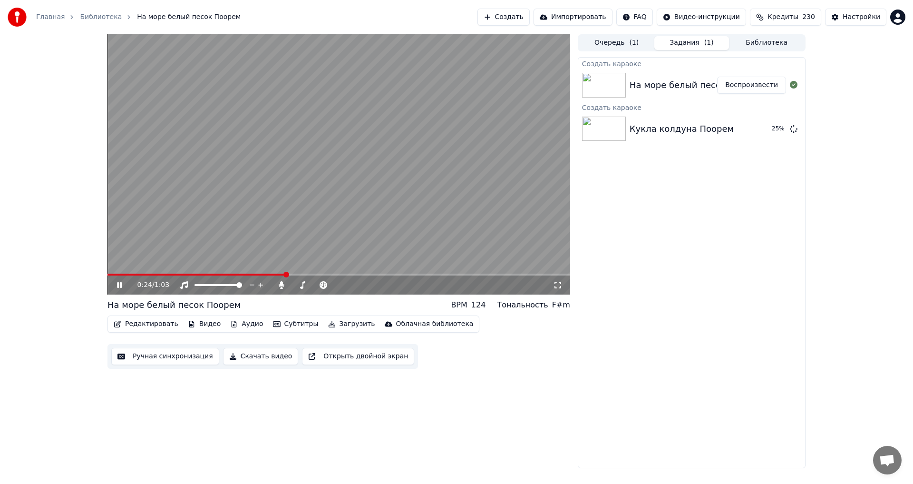
click at [353, 200] on video at bounding box center [338, 164] width 463 height 260
click at [189, 358] on button "Ручная синхронизация" at bounding box center [165, 356] width 108 height 17
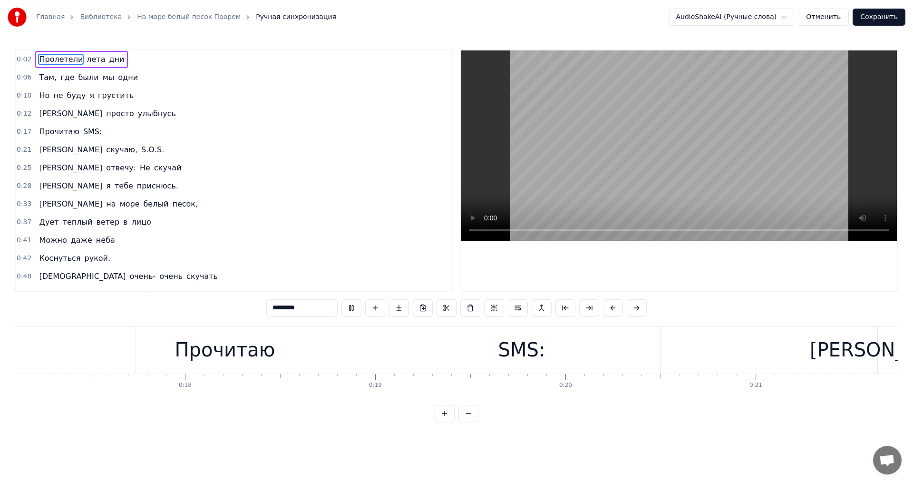
scroll to position [0, 3261]
click at [350, 311] on button at bounding box center [351, 307] width 20 height 17
click at [346, 351] on div "Прочитаю SMS:" at bounding box center [392, 349] width 527 height 47
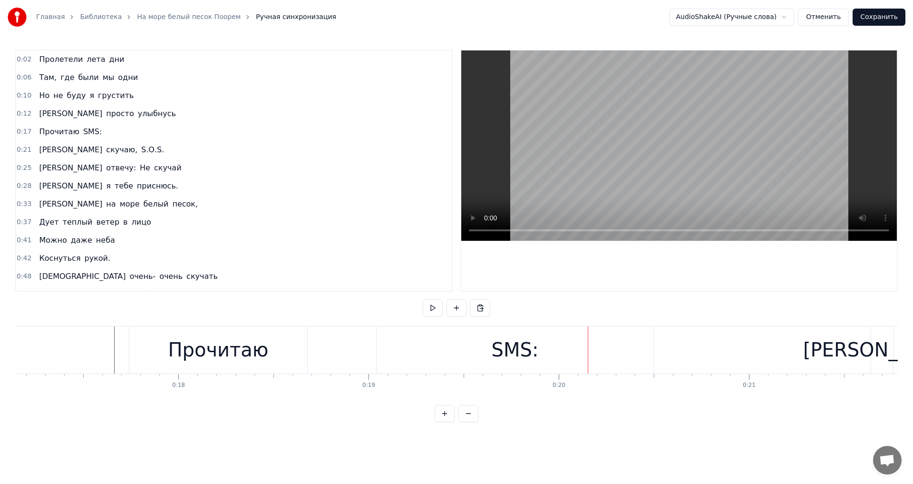
click at [454, 349] on div "SMS:" at bounding box center [515, 349] width 277 height 47
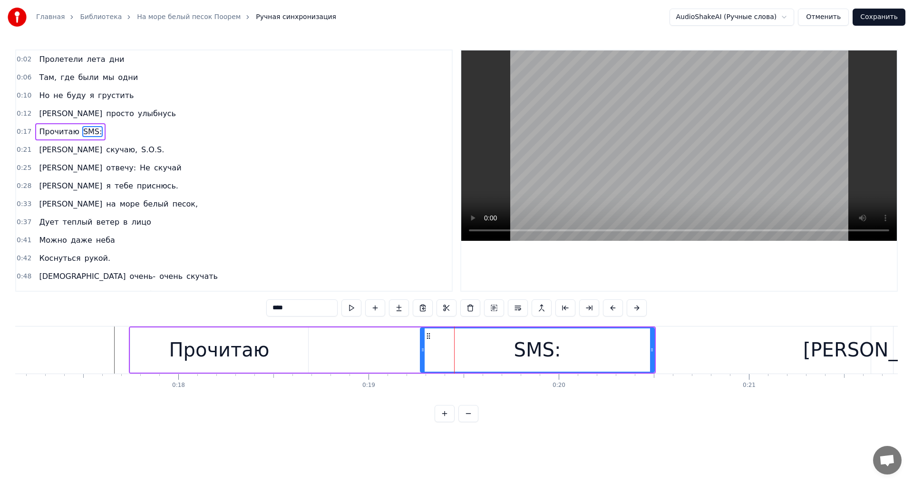
drag, startPoint x: 379, startPoint y: 351, endPoint x: 421, endPoint y: 350, distance: 42.8
click at [421, 350] on icon at bounding box center [423, 350] width 4 height 8
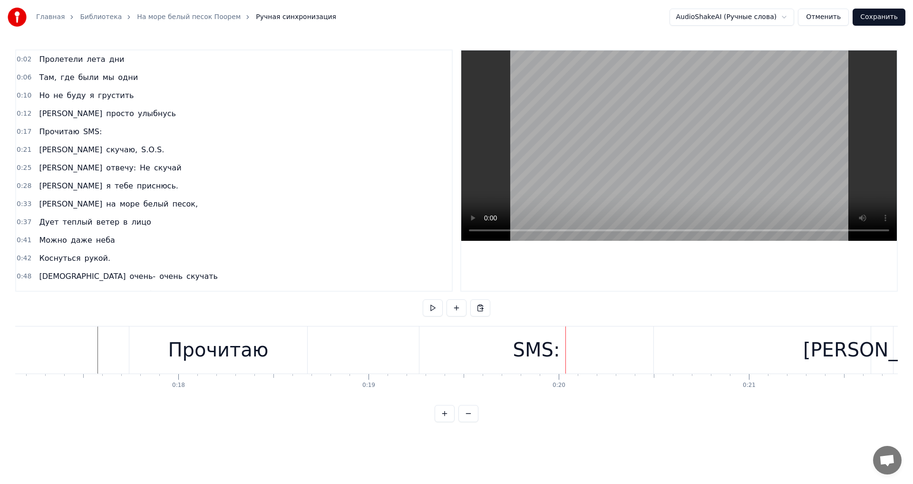
click at [496, 346] on div "SMS:" at bounding box center [536, 349] width 234 height 47
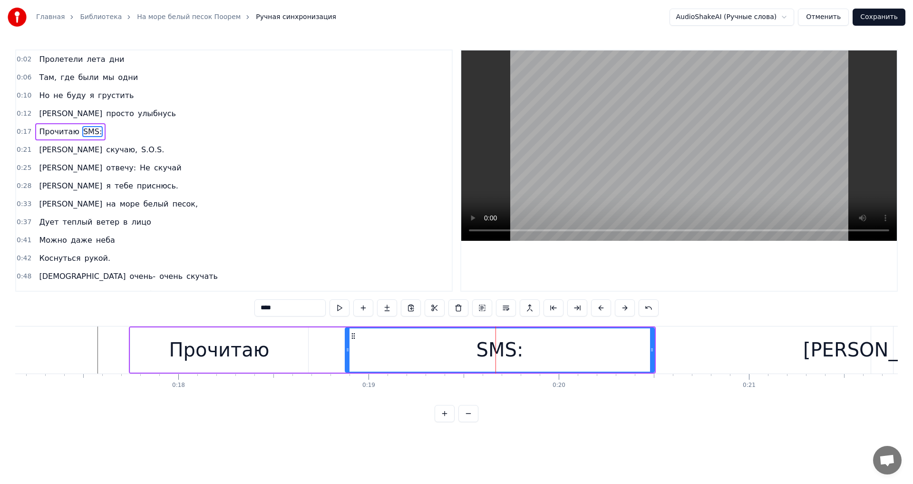
drag, startPoint x: 423, startPoint y: 350, endPoint x: 348, endPoint y: 352, distance: 75.2
click at [348, 352] on icon at bounding box center [348, 350] width 4 height 8
drag, startPoint x: 348, startPoint y: 350, endPoint x: 325, endPoint y: 350, distance: 22.8
click at [325, 350] on icon at bounding box center [327, 350] width 4 height 8
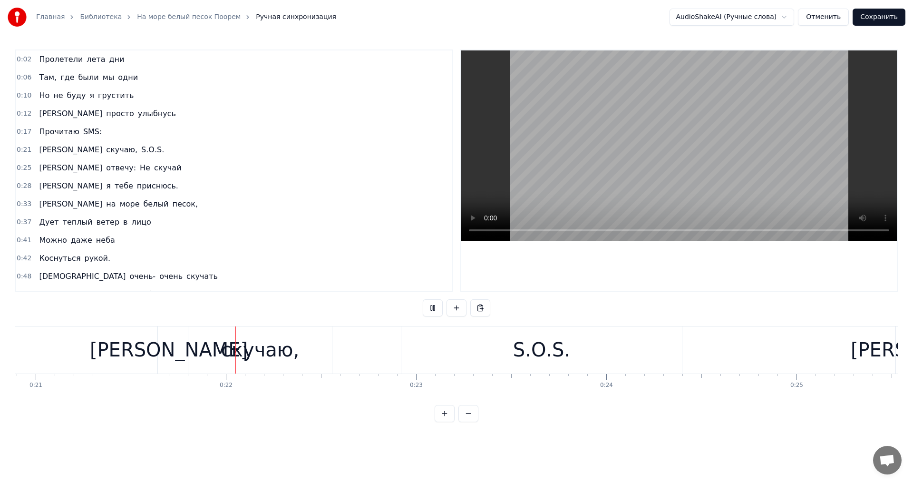
scroll to position [0, 4059]
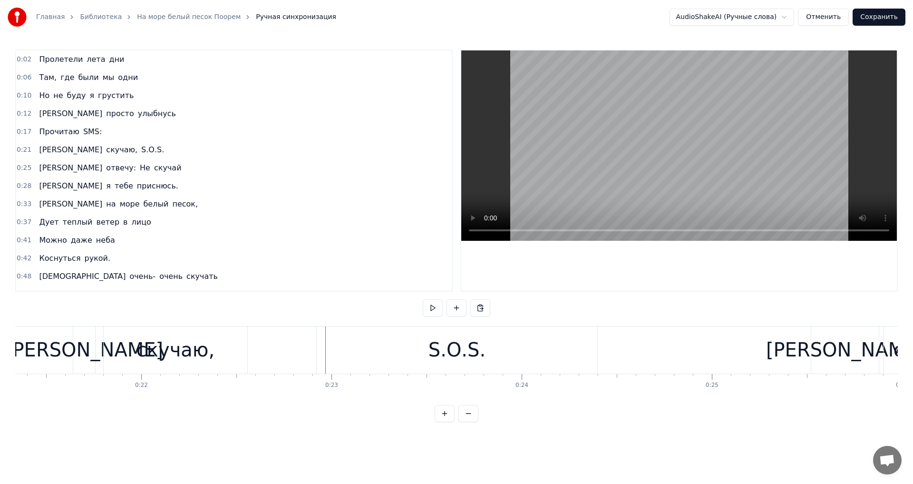
click at [465, 349] on div "S.О.S." at bounding box center [456, 349] width 57 height 29
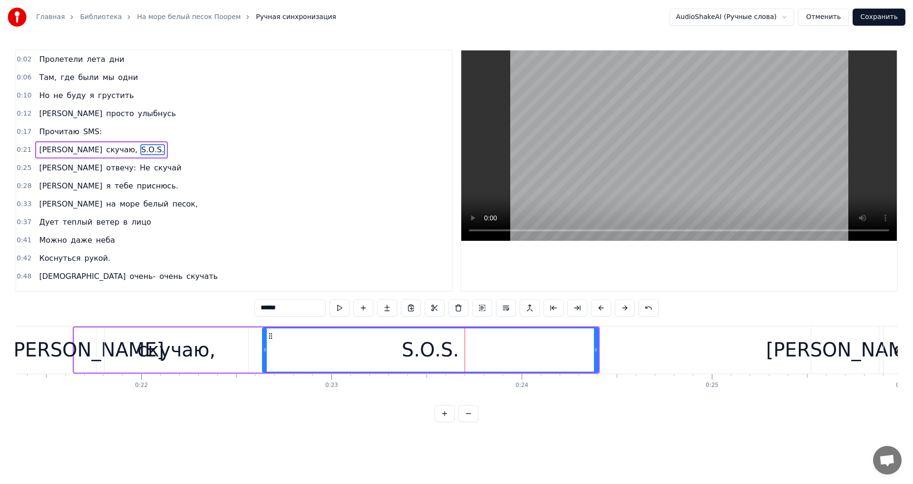
drag, startPoint x: 320, startPoint y: 356, endPoint x: 262, endPoint y: 352, distance: 57.7
click at [263, 352] on div at bounding box center [265, 349] width 4 height 43
click at [147, 355] on div "скучаю," at bounding box center [176, 349] width 78 height 29
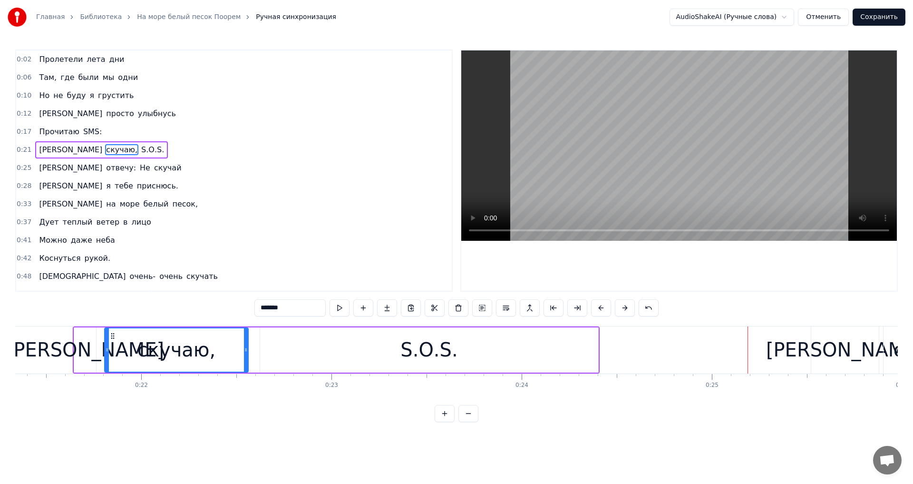
click at [565, 352] on div "S.О.S." at bounding box center [429, 349] width 338 height 45
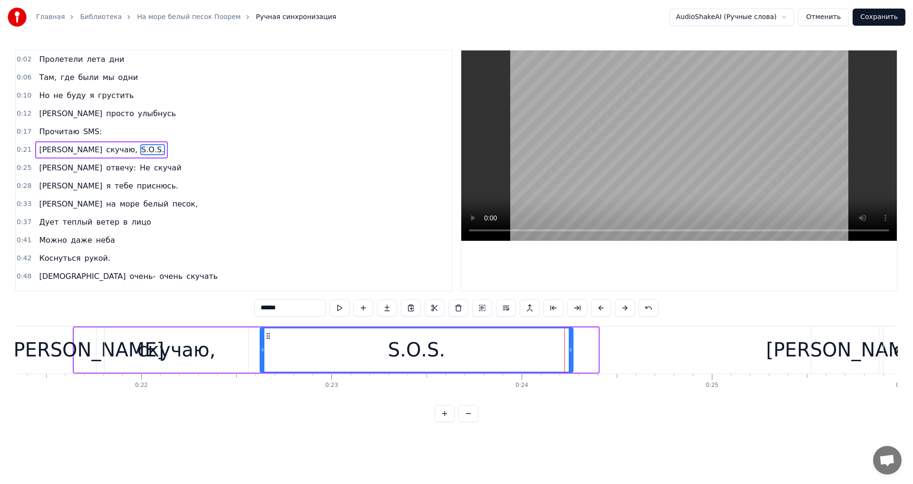
drag, startPoint x: 596, startPoint y: 350, endPoint x: 568, endPoint y: 349, distance: 28.1
click at [569, 349] on icon at bounding box center [571, 350] width 4 height 8
click at [115, 346] on div "скучаю," at bounding box center [177, 349] width 144 height 45
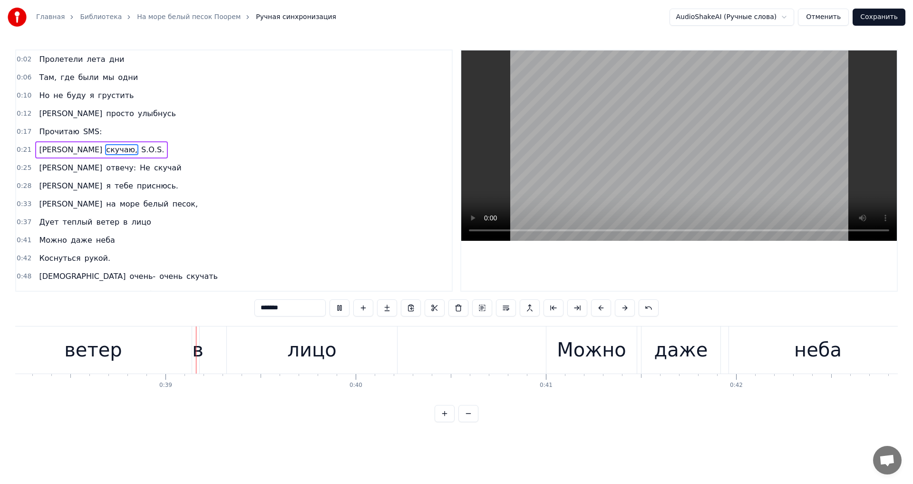
scroll to position [0, 7282]
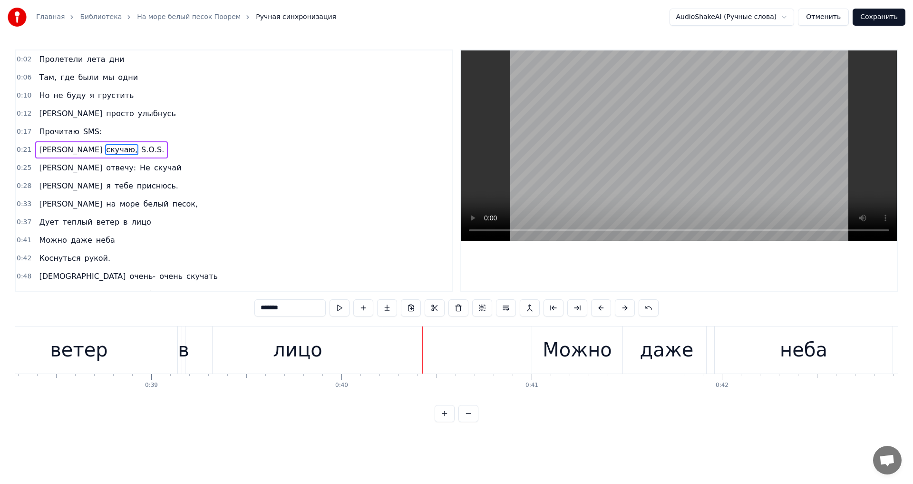
click at [185, 350] on div "в" at bounding box center [183, 349] width 11 height 29
type input "*"
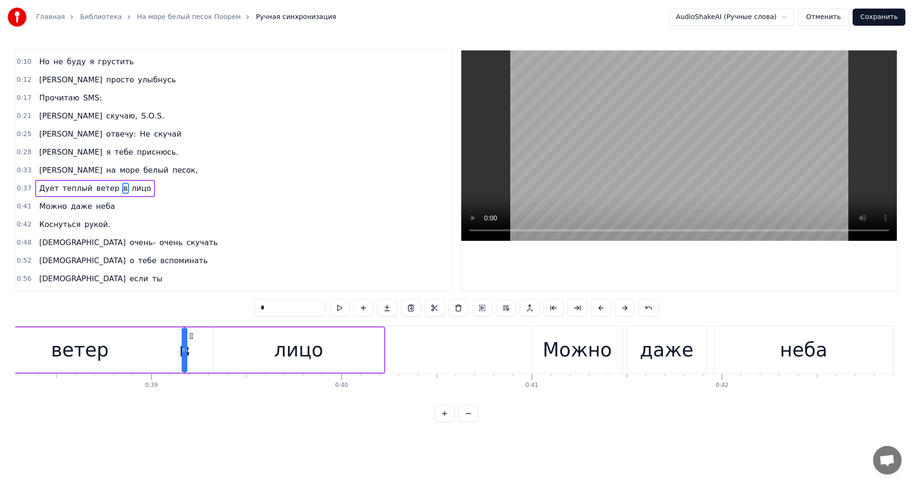
scroll to position [49, 0]
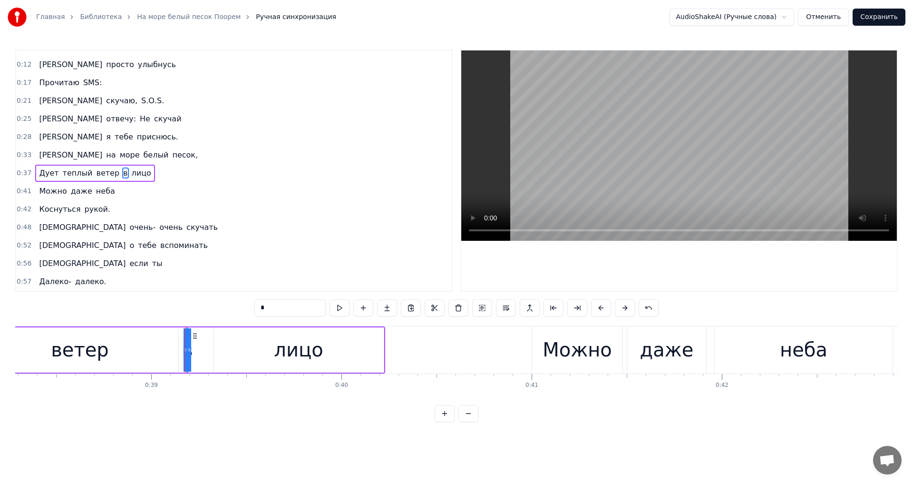
drag, startPoint x: 187, startPoint y: 350, endPoint x: 198, endPoint y: 352, distance: 11.6
click at [198, 352] on div "Дует теплый ветер в лицо" at bounding box center [93, 349] width 584 height 47
click at [188, 350] on div "в" at bounding box center [186, 349] width 11 height 29
drag, startPoint x: 185, startPoint y: 350, endPoint x: 199, endPoint y: 351, distance: 13.8
click at [199, 351] on div "в" at bounding box center [192, 349] width 12 height 45
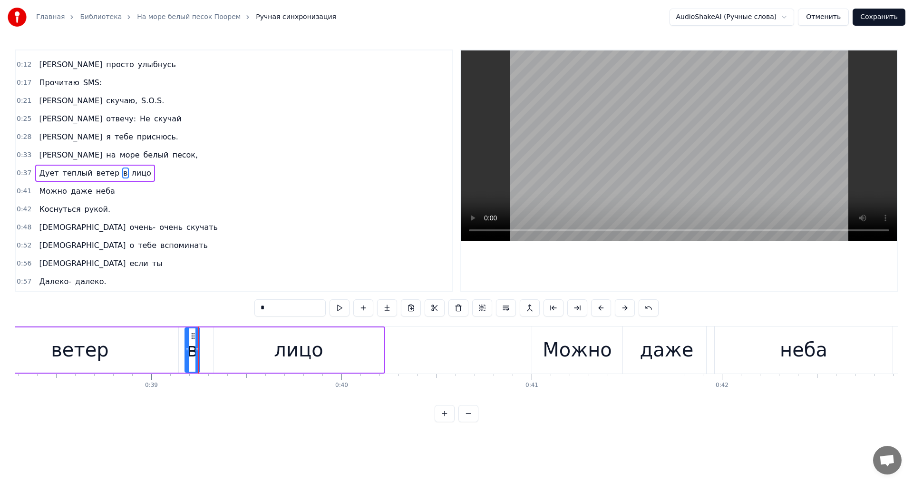
click at [186, 351] on icon at bounding box center [187, 350] width 4 height 8
click at [110, 346] on div "ветер" at bounding box center [79, 349] width 197 height 45
type input "*****"
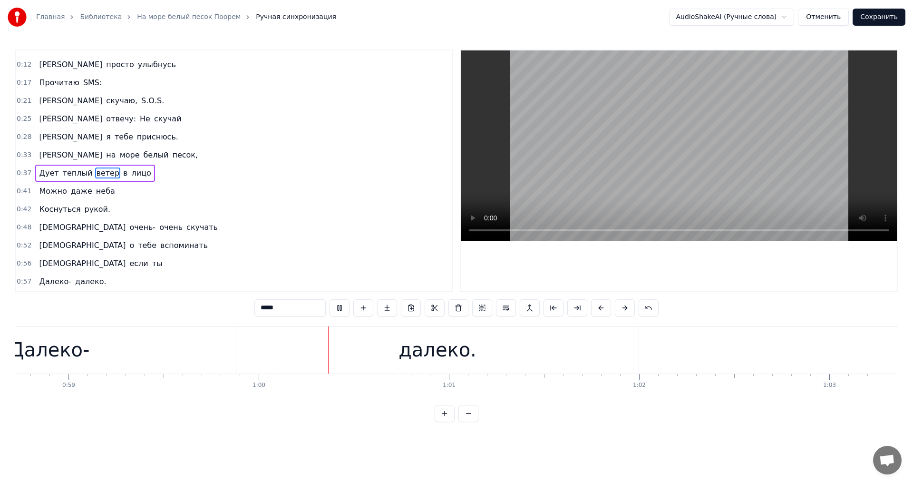
scroll to position [0, 11171]
click at [881, 19] on button "Сохранить" at bounding box center [879, 17] width 53 height 17
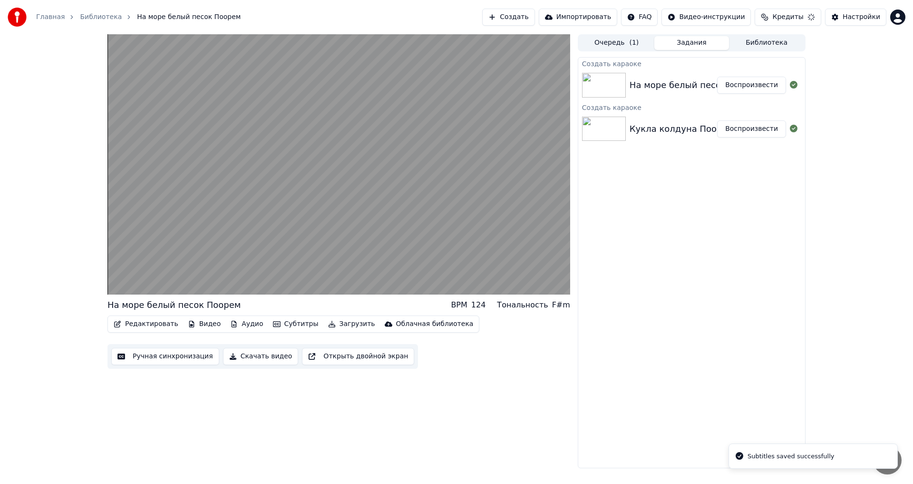
click at [730, 126] on button "Воспроизвести" at bounding box center [751, 128] width 69 height 17
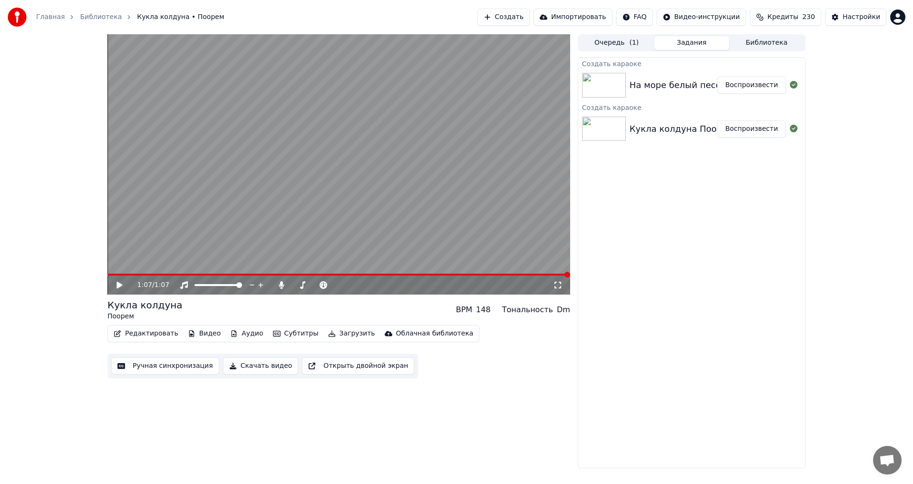
click at [750, 39] on button "Библиотека" at bounding box center [766, 43] width 75 height 14
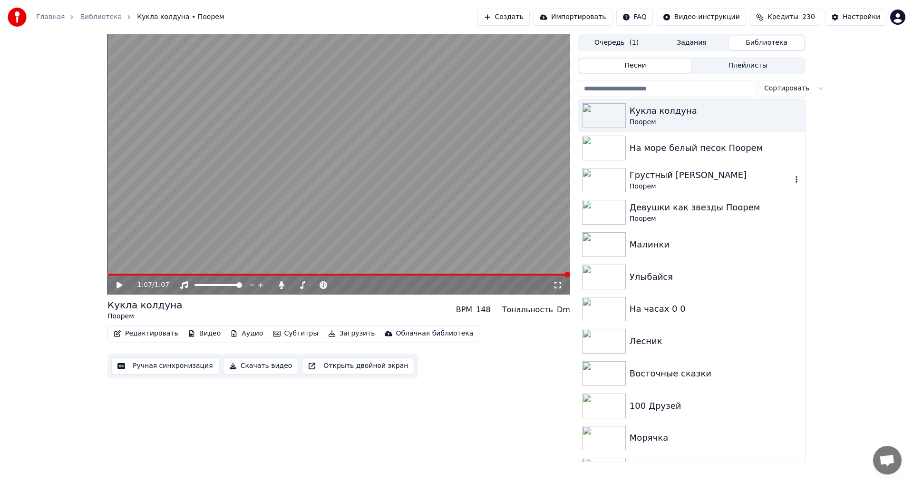
click at [689, 181] on div "Грустный [PERSON_NAME]" at bounding box center [711, 174] width 162 height 13
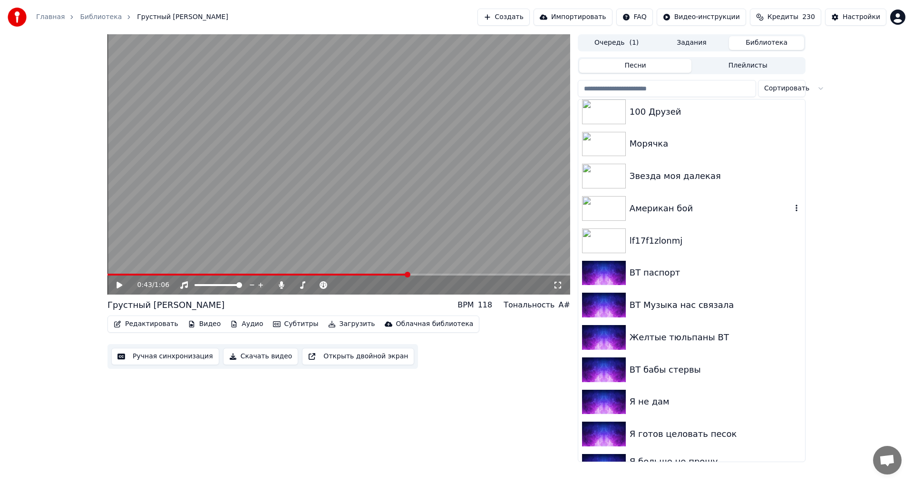
scroll to position [316, 0]
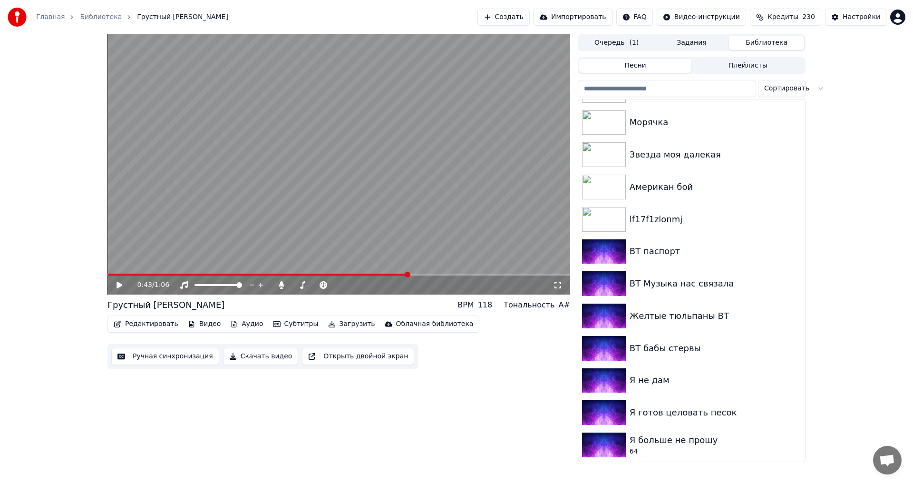
click at [121, 326] on icon "button" at bounding box center [118, 324] width 8 height 7
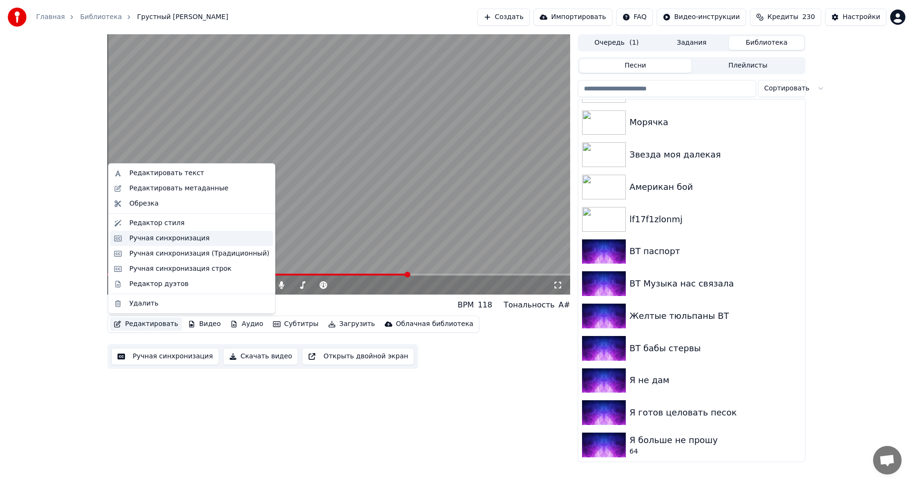
click at [164, 243] on div "Ручная синхронизация" at bounding box center [169, 238] width 80 height 10
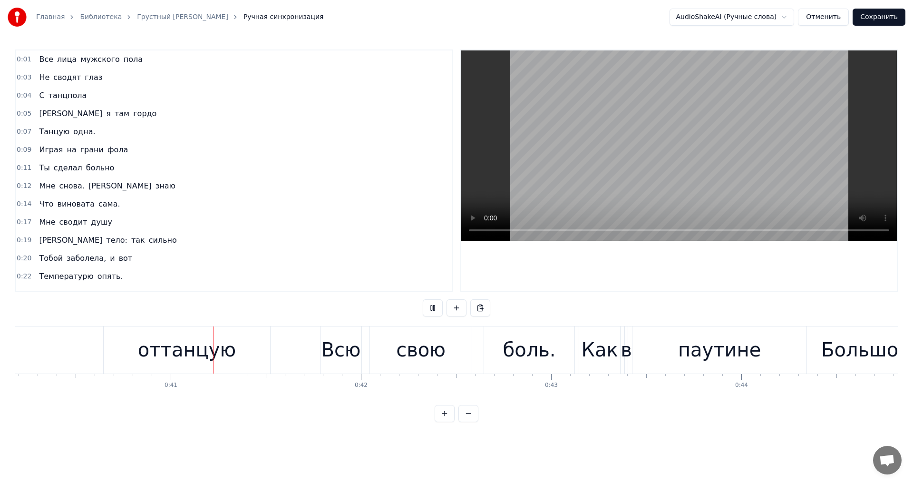
scroll to position [0, 7659]
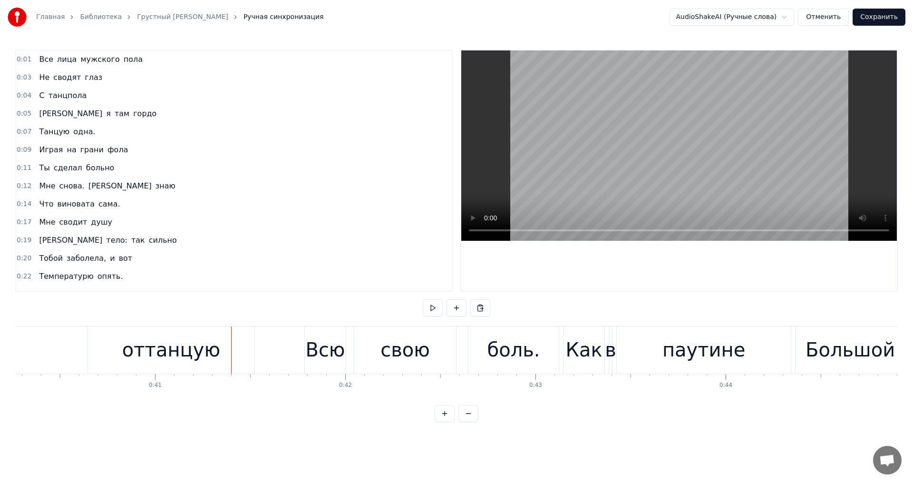
click at [561, 406] on div "0:01 Все лица мужского пола 0:03 Не сводят глаз 0:04 С танцпола 0:05 А я там го…" at bounding box center [456, 235] width 883 height 372
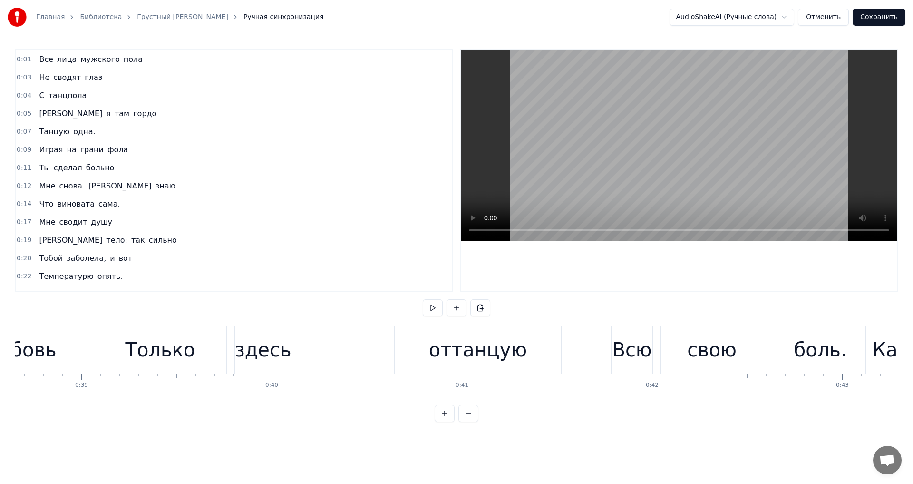
scroll to position [0, 7297]
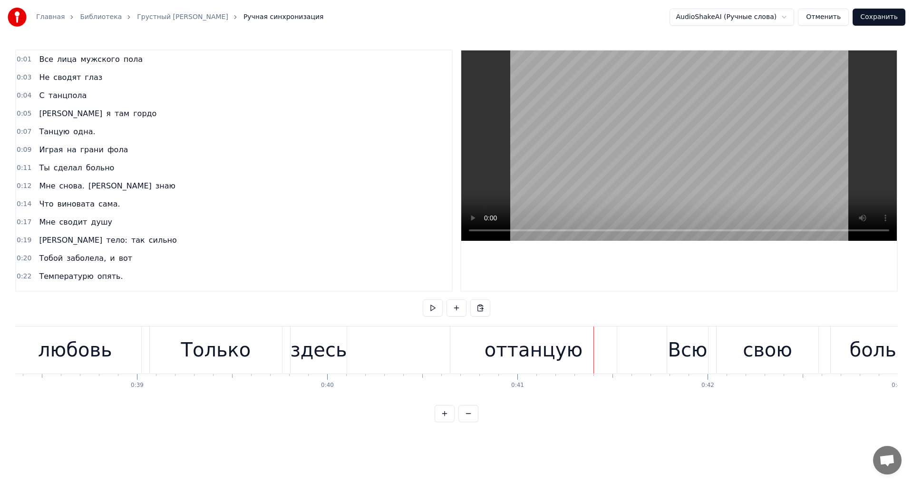
click at [331, 354] on div "здесь" at bounding box center [318, 349] width 57 height 29
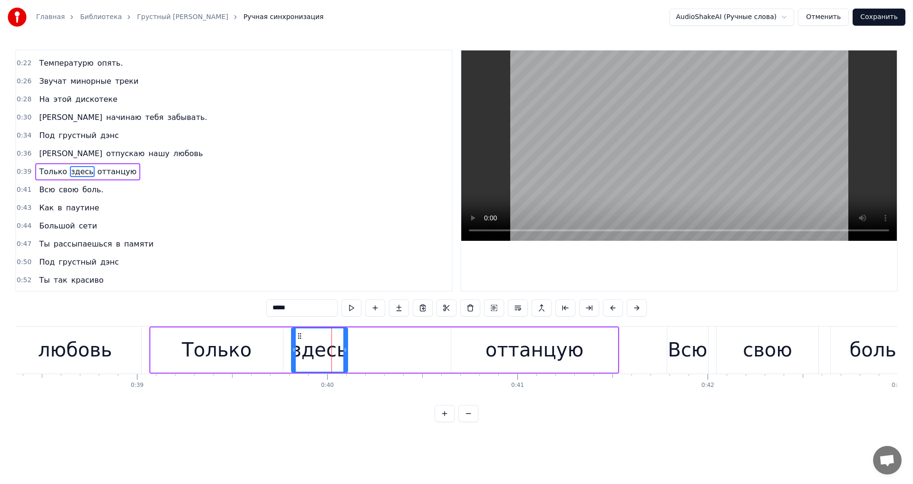
scroll to position [214, 0]
click at [397, 349] on div "Только здесь оттанцую" at bounding box center [384, 349] width 470 height 47
click at [322, 360] on div "здесь" at bounding box center [319, 349] width 57 height 29
click at [365, 356] on div "здесь" at bounding box center [350, 349] width 57 height 29
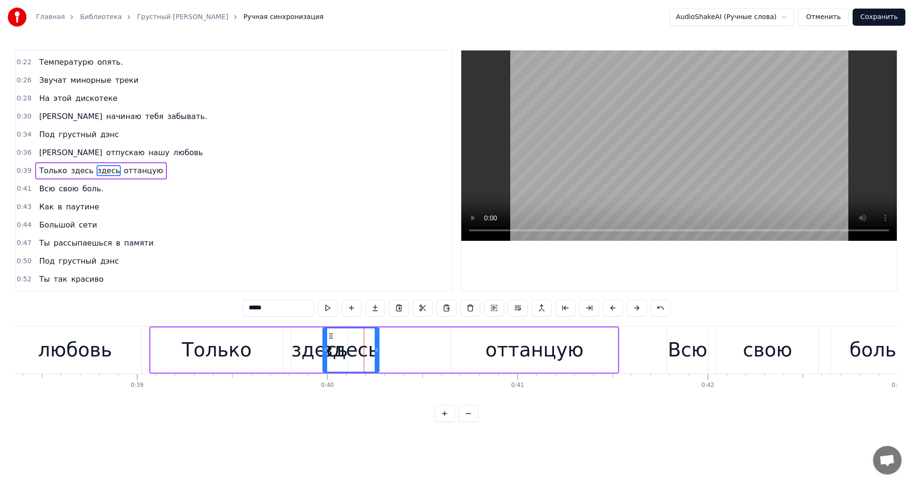
drag, startPoint x: 359, startPoint y: 353, endPoint x: 407, endPoint y: 356, distance: 48.6
click at [407, 356] on div "Только здесь здесь оттанцую" at bounding box center [384, 349] width 470 height 47
click at [368, 353] on div "здесь" at bounding box center [350, 349] width 57 height 29
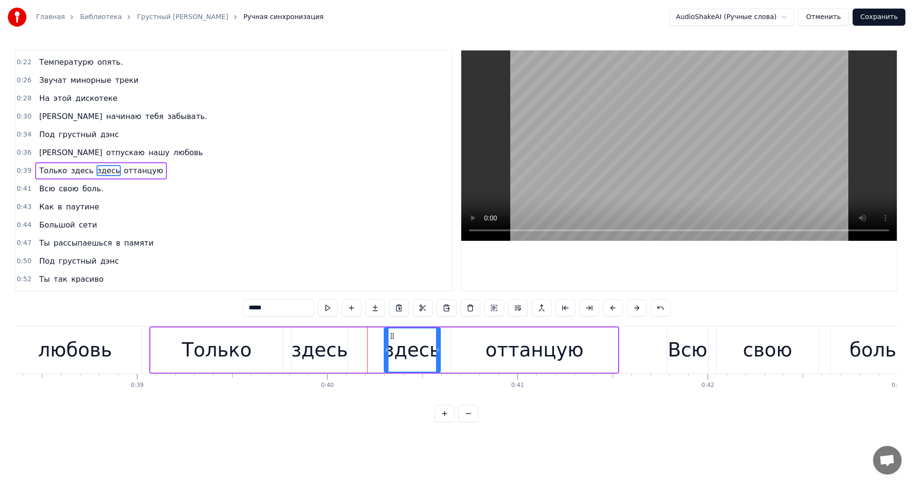
drag, startPoint x: 331, startPoint y: 339, endPoint x: 387, endPoint y: 340, distance: 56.1
click at [387, 340] on div "здесь" at bounding box center [412, 349] width 55 height 43
drag, startPoint x: 433, startPoint y: 352, endPoint x: 422, endPoint y: 351, distance: 11.0
click at [430, 352] on icon at bounding box center [432, 350] width 4 height 8
drag, startPoint x: 381, startPoint y: 347, endPoint x: 388, endPoint y: 348, distance: 6.7
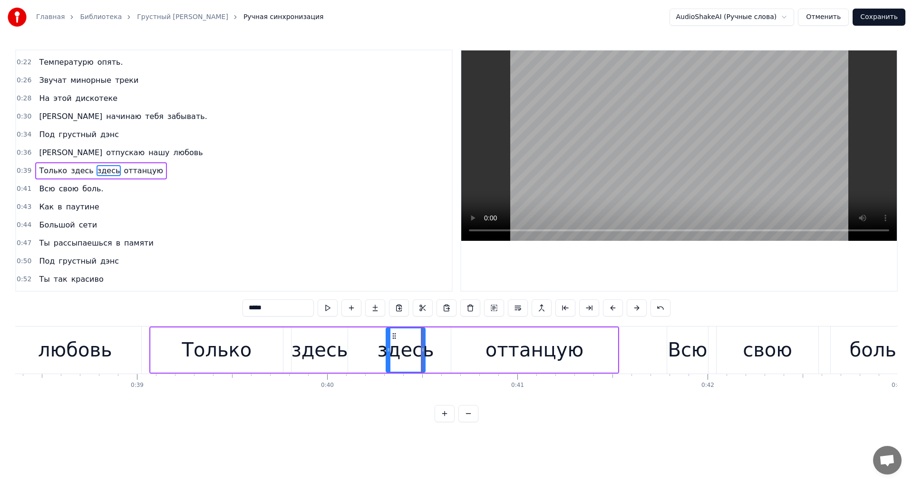
click at [388, 348] on icon at bounding box center [389, 350] width 4 height 8
drag, startPoint x: 284, startPoint y: 312, endPoint x: 243, endPoint y: 308, distance: 41.1
click at [243, 308] on input "*****" at bounding box center [278, 307] width 71 height 17
click at [189, 357] on div "Только" at bounding box center [217, 349] width 70 height 29
type input "******"
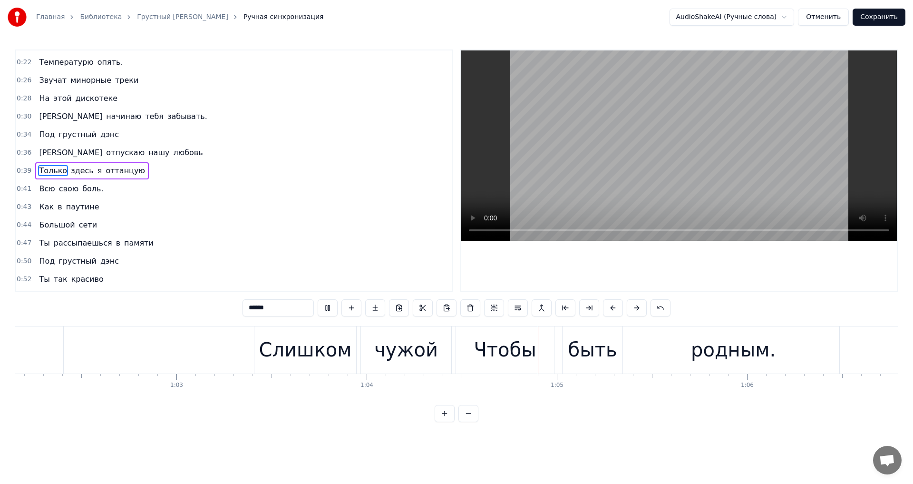
scroll to position [0, 11824]
click at [876, 15] on button "Сохранить" at bounding box center [879, 17] width 53 height 17
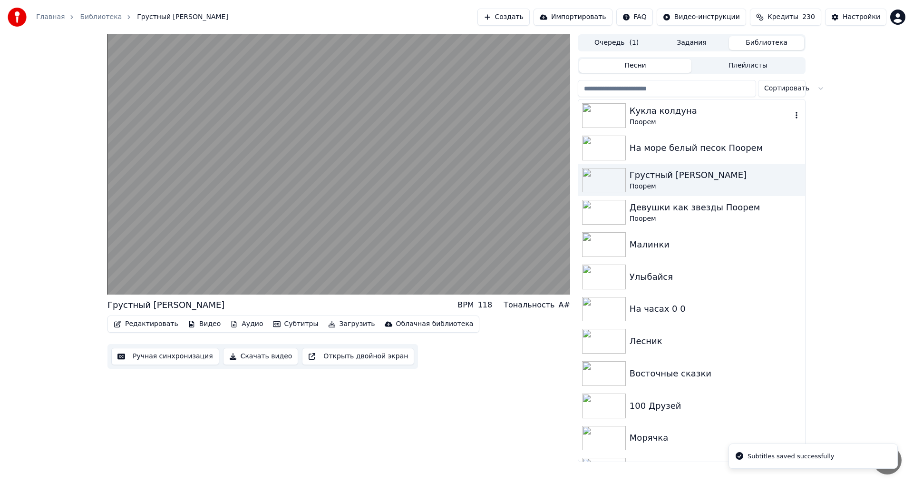
click at [700, 117] on div "Поорем" at bounding box center [711, 122] width 162 height 10
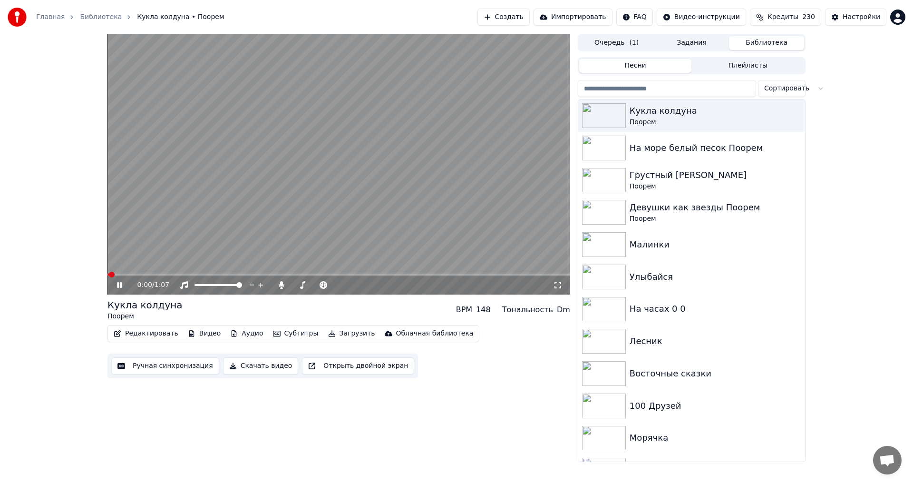
click at [200, 215] on video at bounding box center [338, 164] width 463 height 260
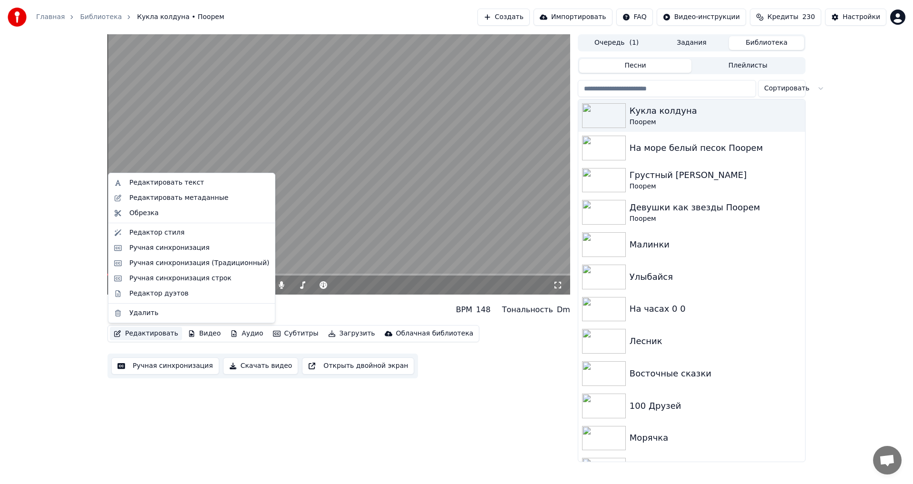
click at [155, 332] on button "Редактировать" at bounding box center [146, 333] width 72 height 13
click at [186, 198] on div "Редактировать метаданные" at bounding box center [178, 198] width 99 height 10
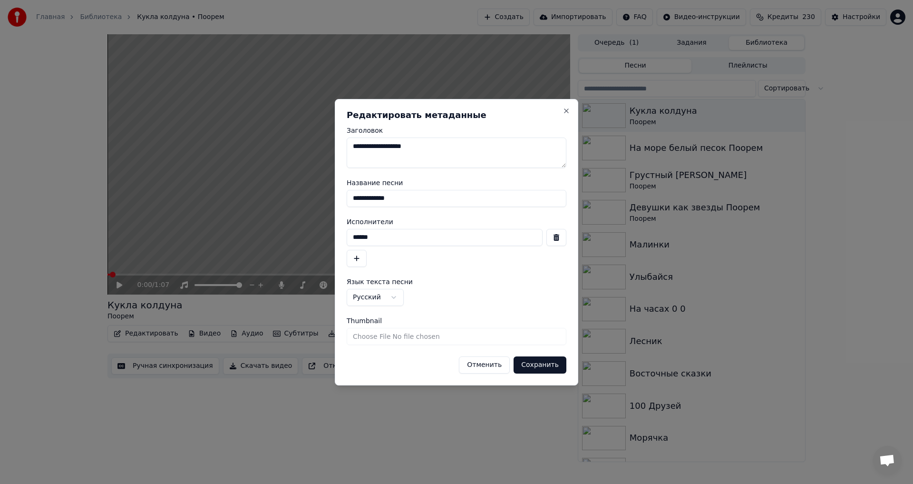
drag, startPoint x: 413, startPoint y: 197, endPoint x: 263, endPoint y: 185, distance: 150.3
click at [263, 185] on body "Главная Библиотека Кукла колдуна • Поорем Создать Импортировать FAQ Видео-инстр…" at bounding box center [456, 242] width 913 height 484
click at [533, 365] on button "Сохранить" at bounding box center [540, 364] width 53 height 17
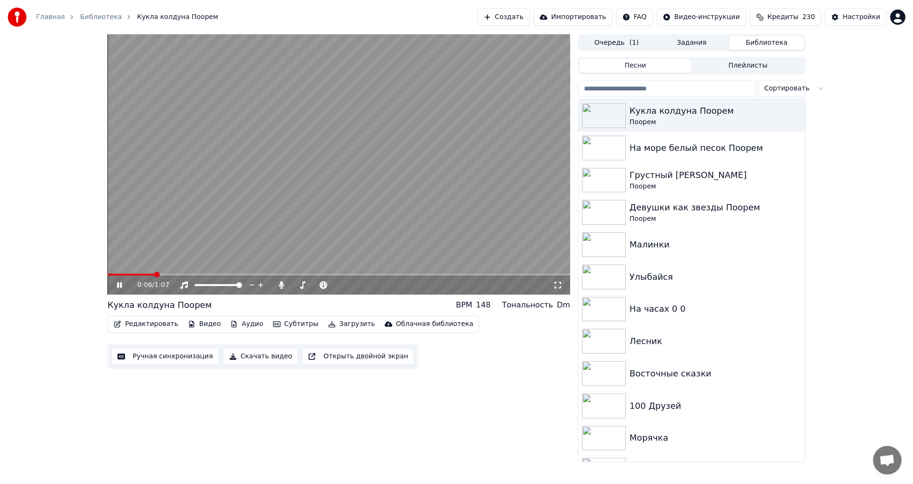
click at [284, 210] on video at bounding box center [338, 164] width 463 height 260
click at [796, 116] on icon "button" at bounding box center [797, 115] width 2 height 7
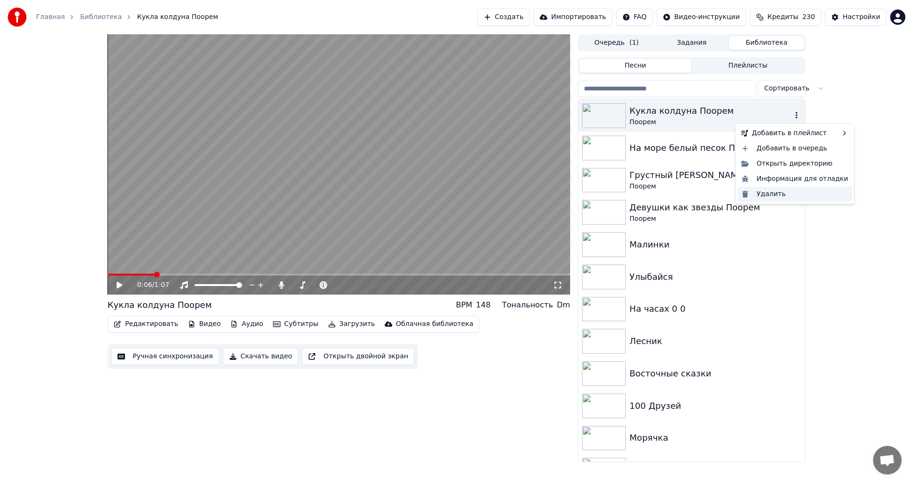
click at [787, 197] on div "Удалить" at bounding box center [795, 193] width 115 height 15
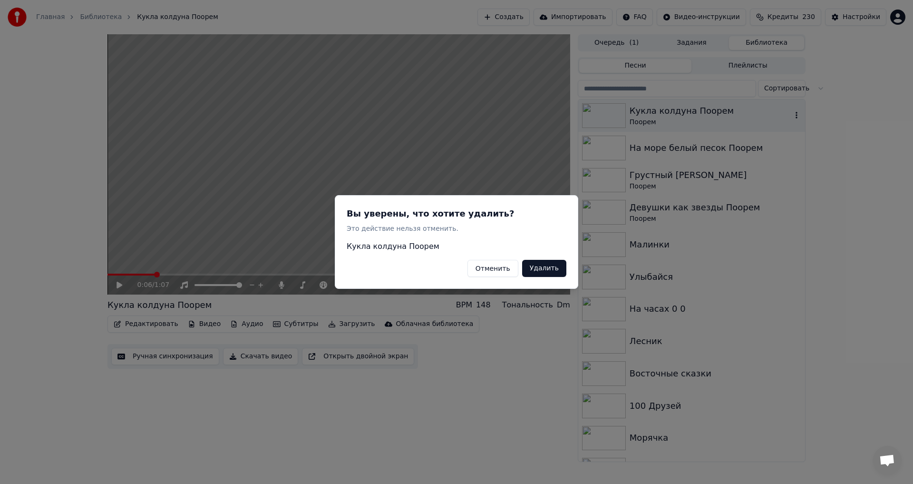
click at [552, 270] on button "Удалить" at bounding box center [544, 268] width 44 height 17
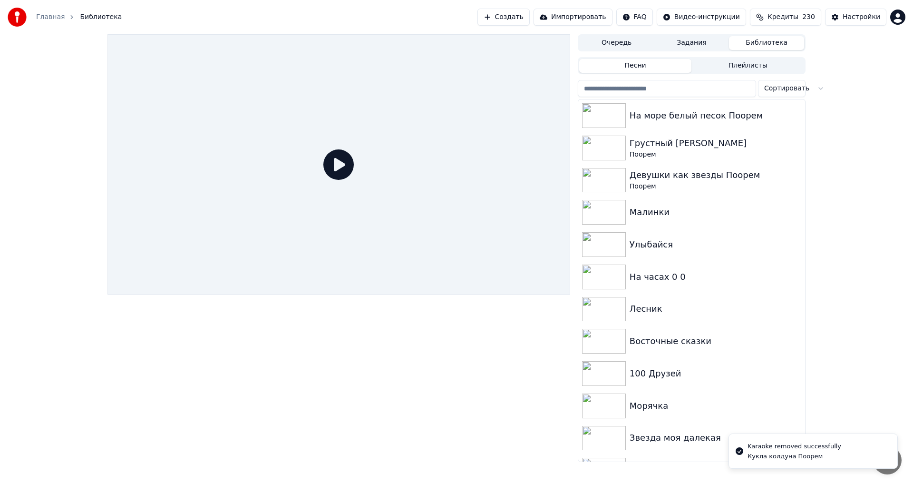
click at [530, 19] on button "Создать" at bounding box center [503, 17] width 52 height 17
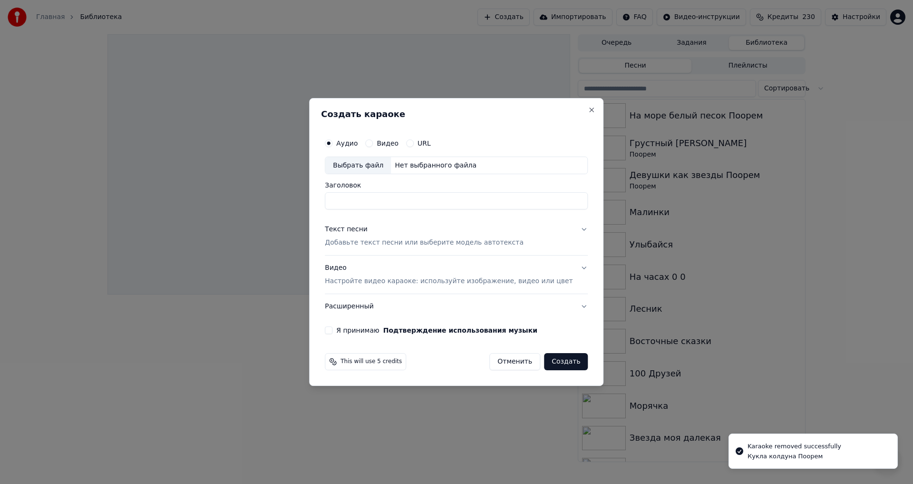
click at [369, 161] on div "Выбрать файл" at bounding box center [358, 165] width 66 height 17
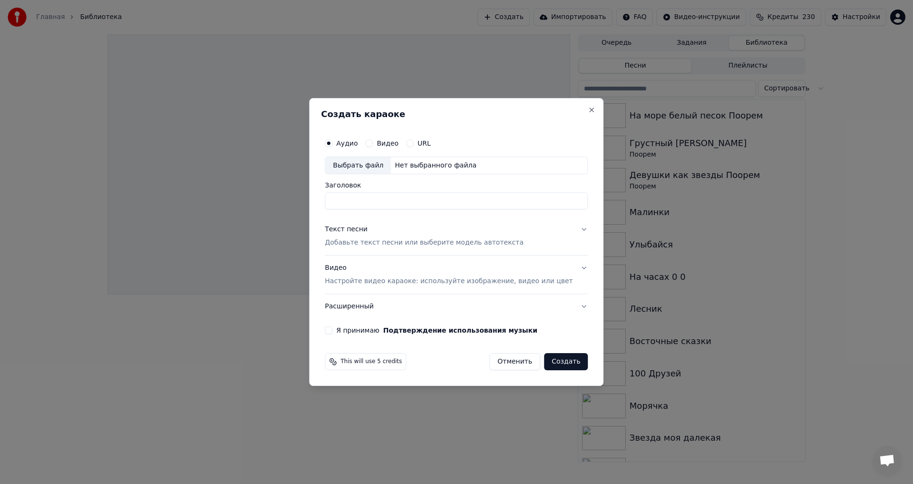
click at [374, 237] on div "Текст песни Добавьте текст песни или выберите модель автотекста" at bounding box center [424, 236] width 199 height 23
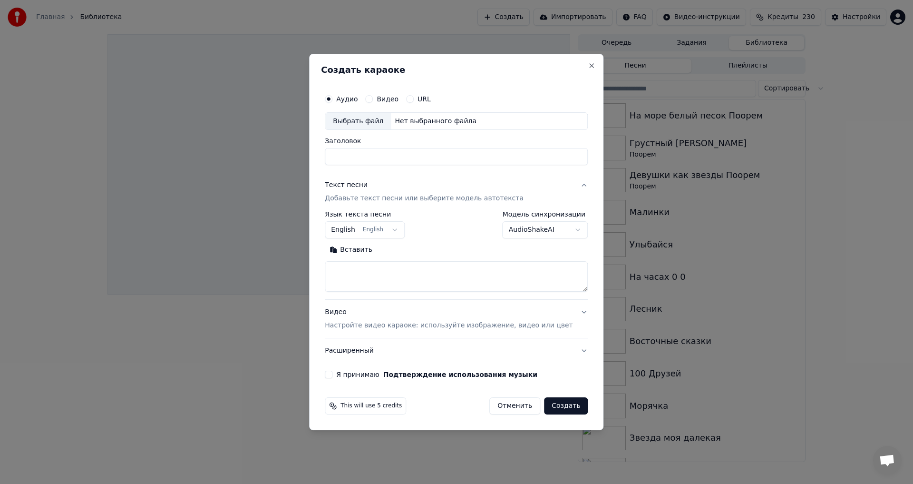
click at [374, 227] on body "**********" at bounding box center [456, 242] width 913 height 484
select select "**"
click at [418, 271] on textarea at bounding box center [456, 277] width 263 height 30
paste textarea "**********"
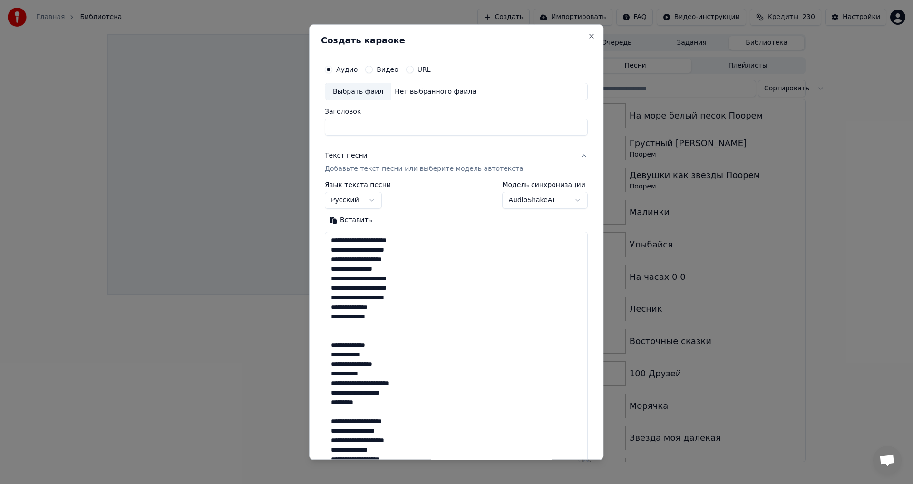
scroll to position [326, 0]
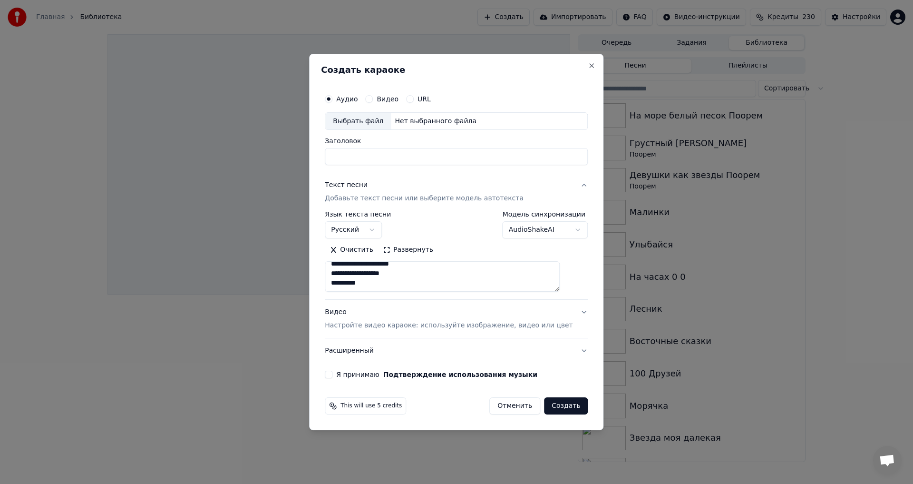
type textarea "**********"
click at [445, 418] on div "This will use 5 credits Отменить Создать" at bounding box center [456, 405] width 271 height 25
click at [372, 114] on div "Выбрать файл" at bounding box center [358, 121] width 66 height 17
type input "***"
click at [332, 377] on button "Я принимаю Подтверждение использования музыки" at bounding box center [329, 374] width 8 height 8
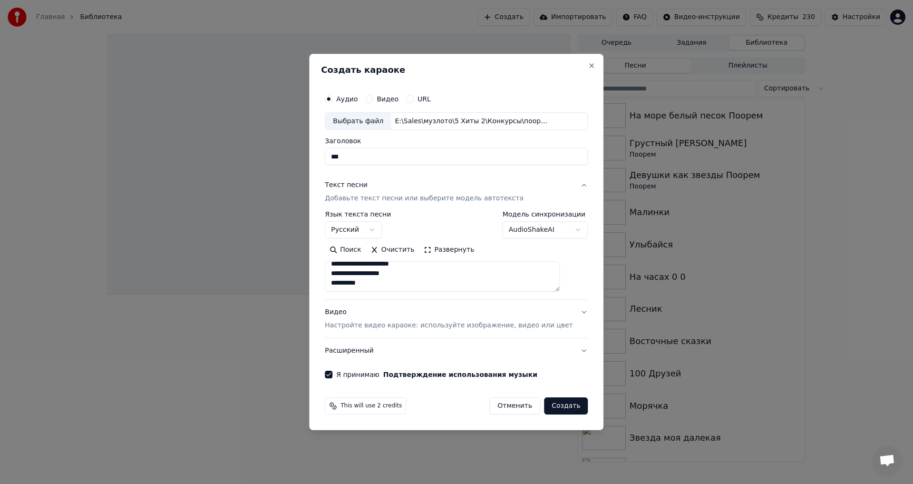
click at [550, 408] on button "Создать" at bounding box center [566, 405] width 44 height 17
select select
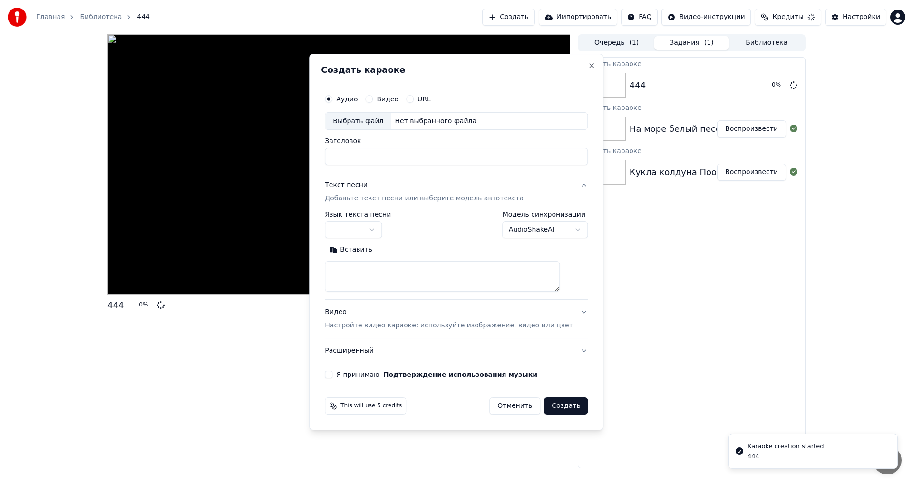
scroll to position [0, 0]
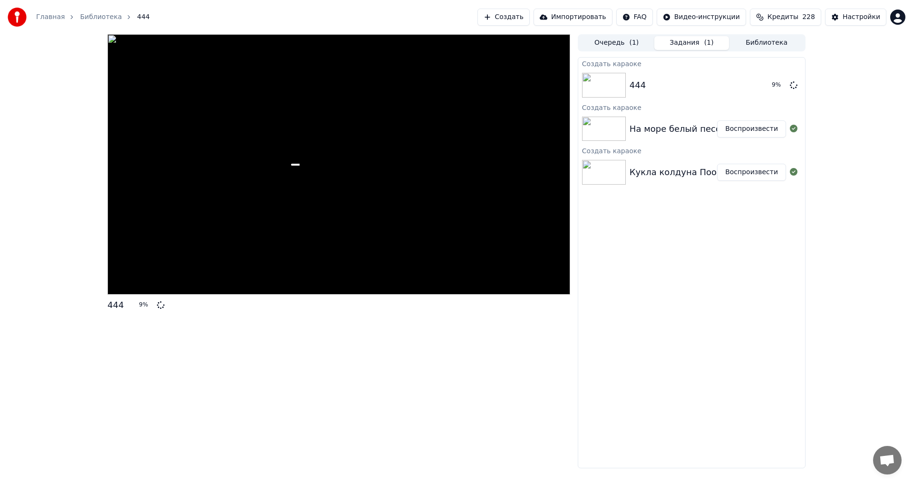
click at [746, 44] on button "Библиотека" at bounding box center [766, 43] width 75 height 14
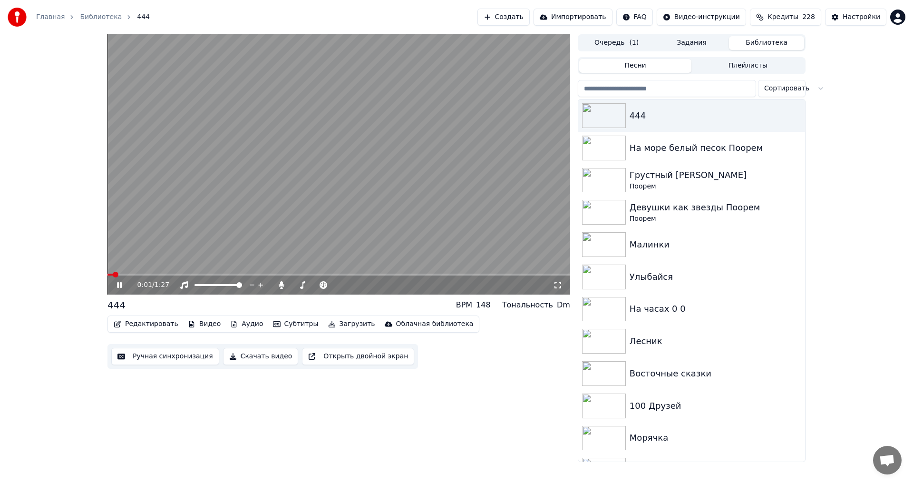
click at [112, 274] on span at bounding box center [109, 274] width 5 height 2
click at [107, 273] on span at bounding box center [107, 274] width 0 height 2
click at [168, 236] on video at bounding box center [338, 164] width 463 height 260
click at [151, 321] on button "Редактировать" at bounding box center [146, 323] width 72 height 13
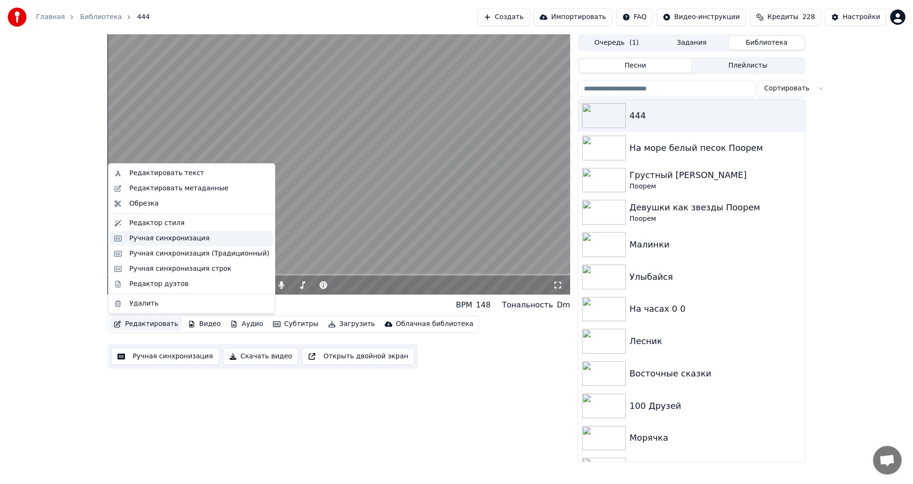
click at [178, 243] on div "Ручная синхронизация" at bounding box center [191, 238] width 163 height 15
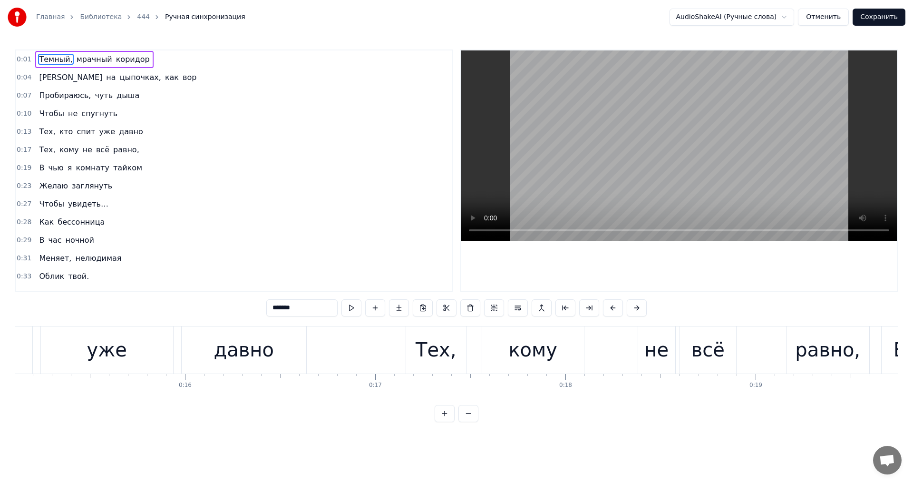
scroll to position [0, 2892]
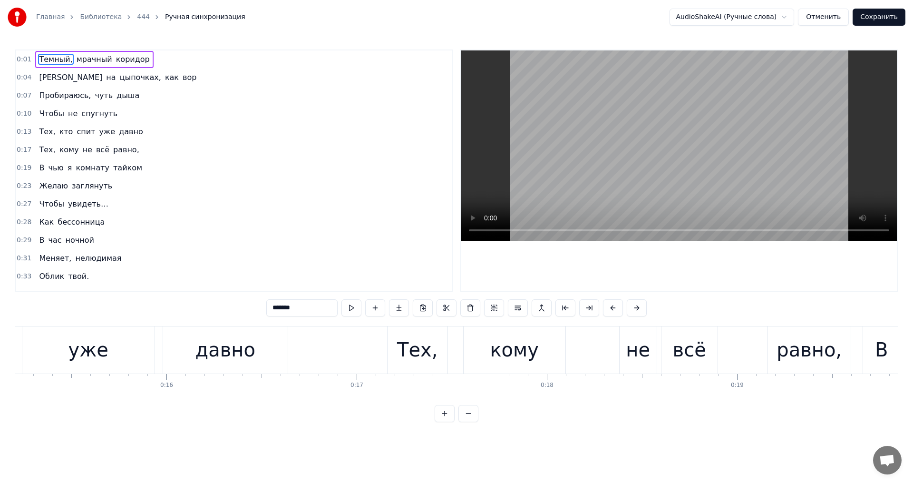
click at [692, 355] on div "всё" at bounding box center [689, 349] width 33 height 29
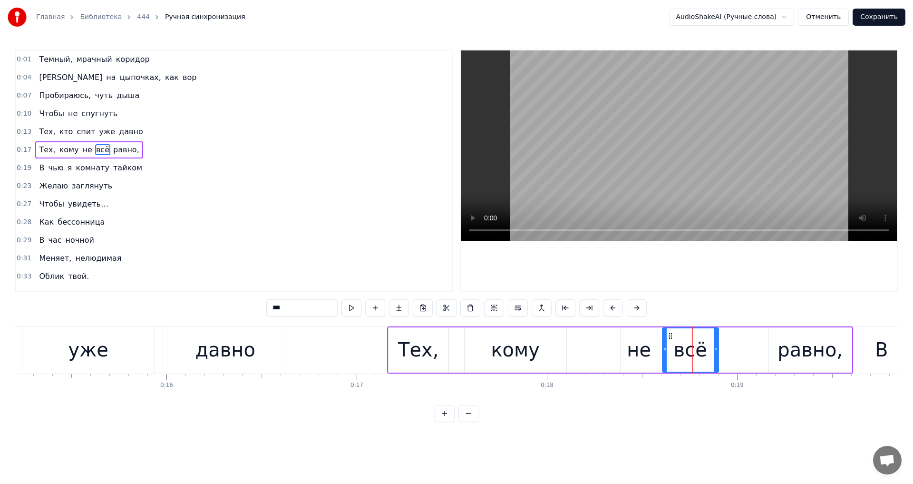
drag, startPoint x: 298, startPoint y: 310, endPoint x: 281, endPoint y: 310, distance: 17.1
click at [281, 310] on input "***" at bounding box center [301, 307] width 71 height 17
click at [74, 356] on div "уже" at bounding box center [88, 349] width 40 height 29
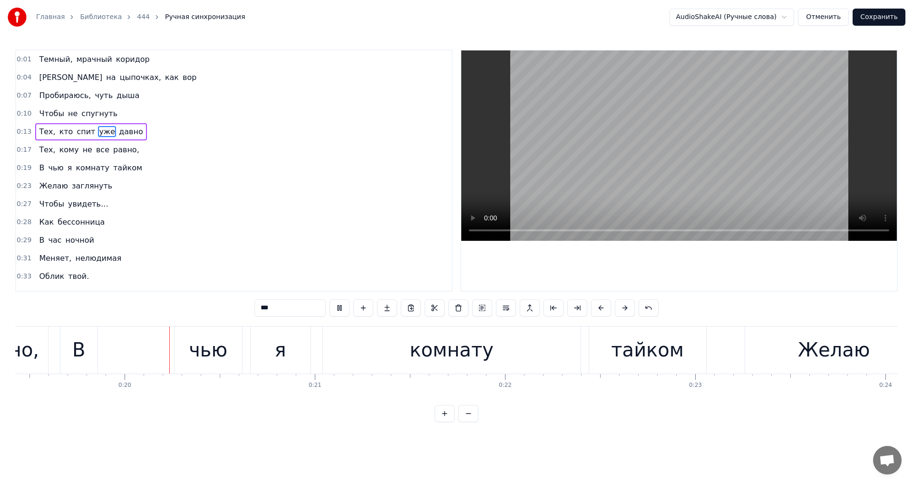
scroll to position [0, 3703]
click at [78, 352] on div "В" at bounding box center [70, 349] width 37 height 47
type input "*"
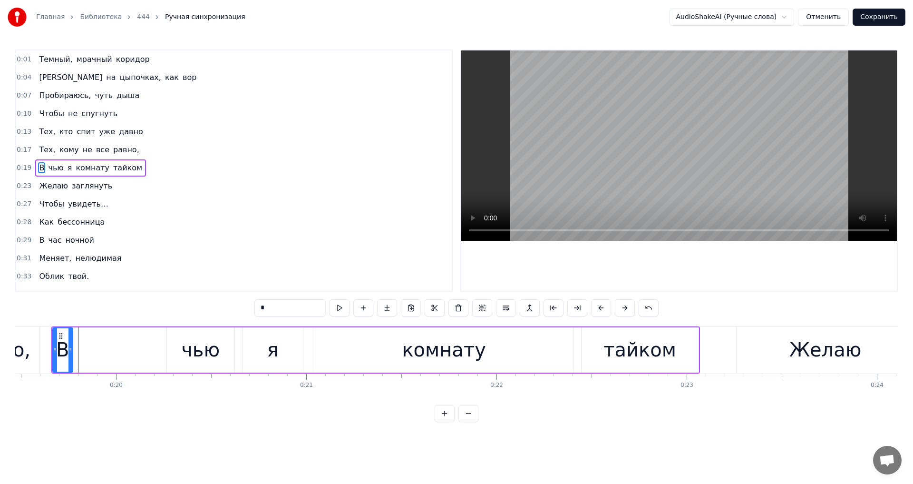
drag, startPoint x: 88, startPoint y: 351, endPoint x: 71, endPoint y: 351, distance: 17.1
click at [71, 351] on icon at bounding box center [70, 350] width 4 height 8
drag, startPoint x: 60, startPoint y: 336, endPoint x: 154, endPoint y: 343, distance: 94.0
click at [153, 343] on div "В" at bounding box center [154, 349] width 19 height 43
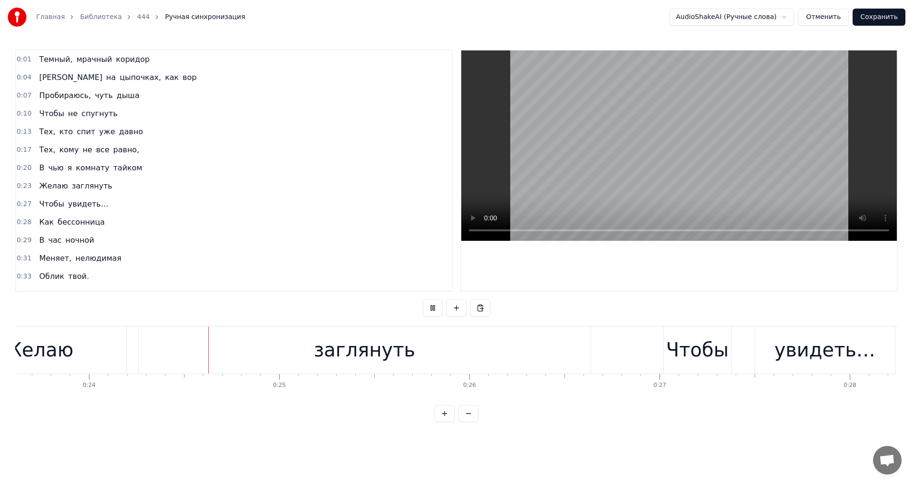
scroll to position [0, 4496]
click at [449, 350] on div "заглянуть" at bounding box center [360, 349] width 452 height 47
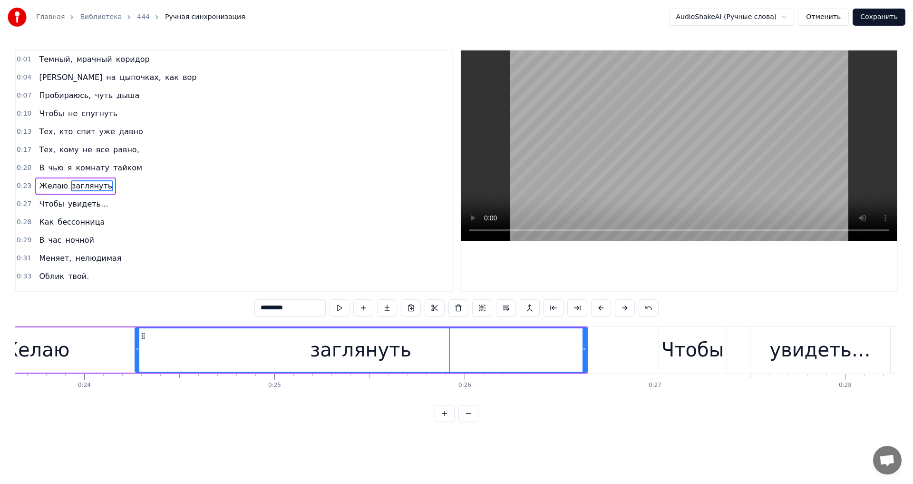
scroll to position [15, 0]
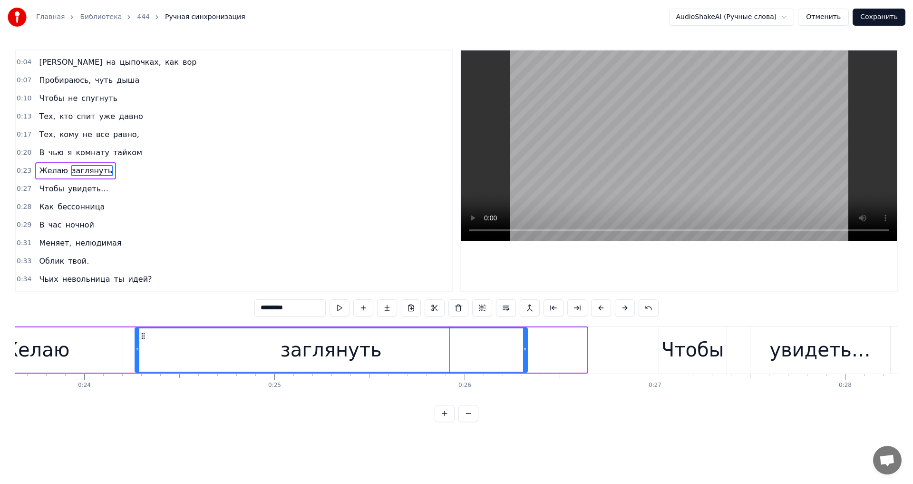
drag, startPoint x: 585, startPoint y: 351, endPoint x: 521, endPoint y: 351, distance: 63.7
click at [523, 351] on icon at bounding box center [525, 350] width 4 height 8
click at [100, 347] on div "Желаю" at bounding box center [34, 349] width 178 height 45
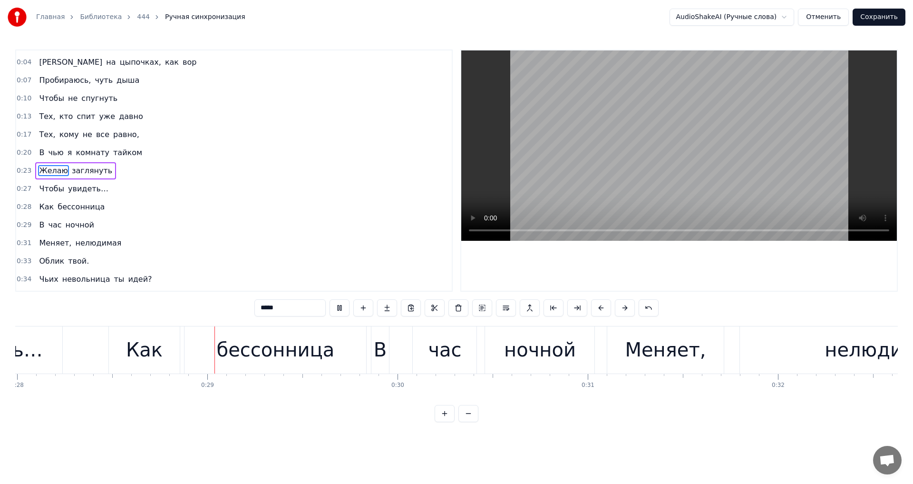
scroll to position [0, 5334]
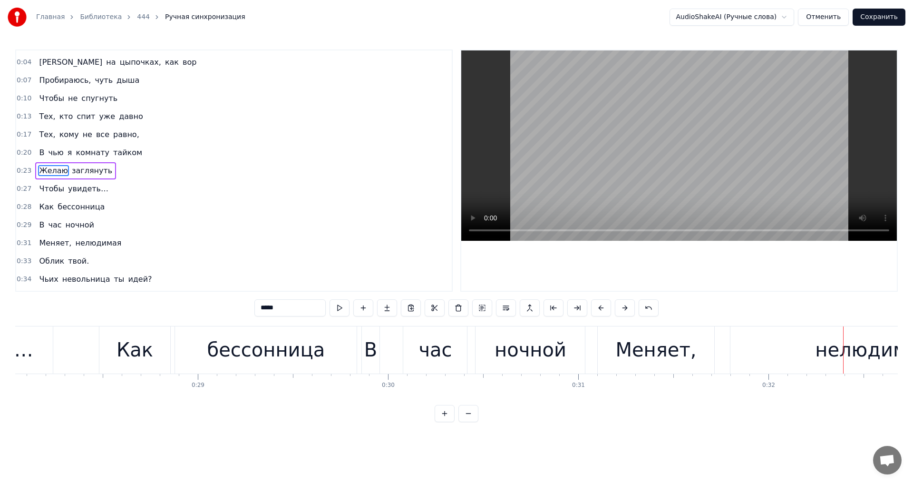
click at [369, 346] on div "В" at bounding box center [370, 349] width 13 height 29
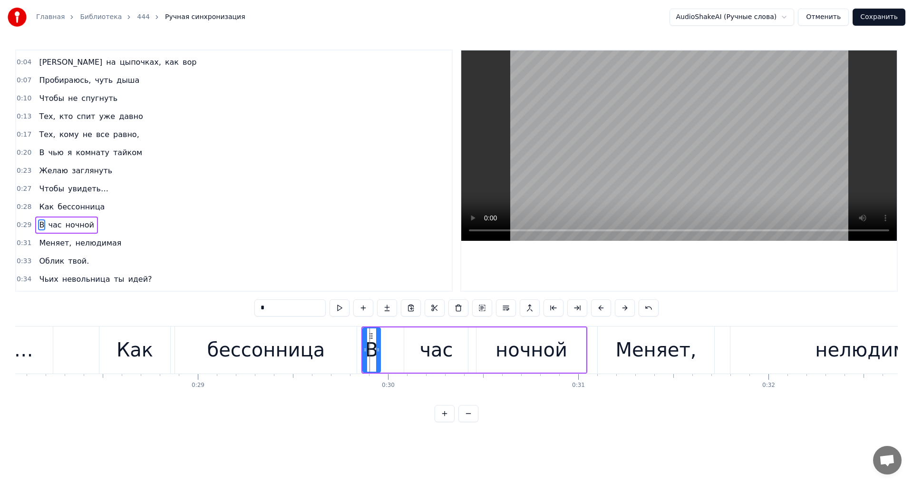
scroll to position [69, 0]
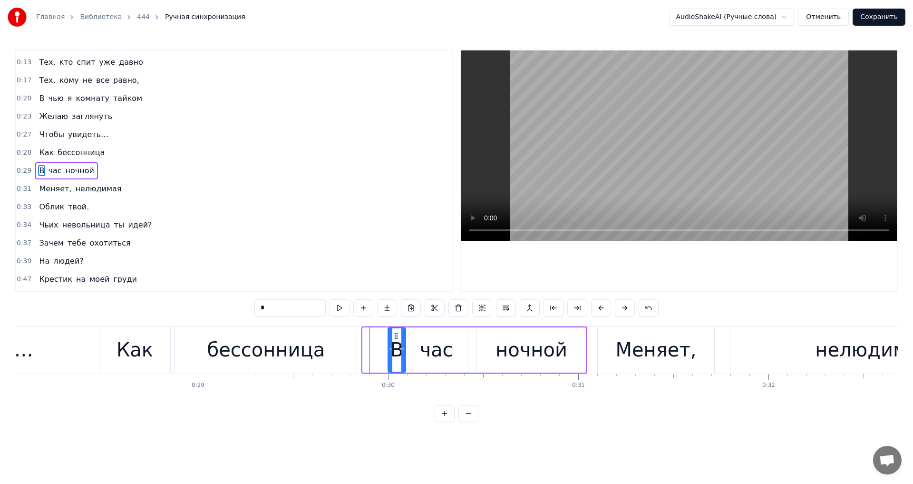
drag, startPoint x: 371, startPoint y: 333, endPoint x: 399, endPoint y: 338, distance: 28.9
click at [399, 338] on icon at bounding box center [396, 336] width 8 height 8
click at [267, 336] on div "бессонница" at bounding box center [266, 349] width 118 height 29
type input "**********"
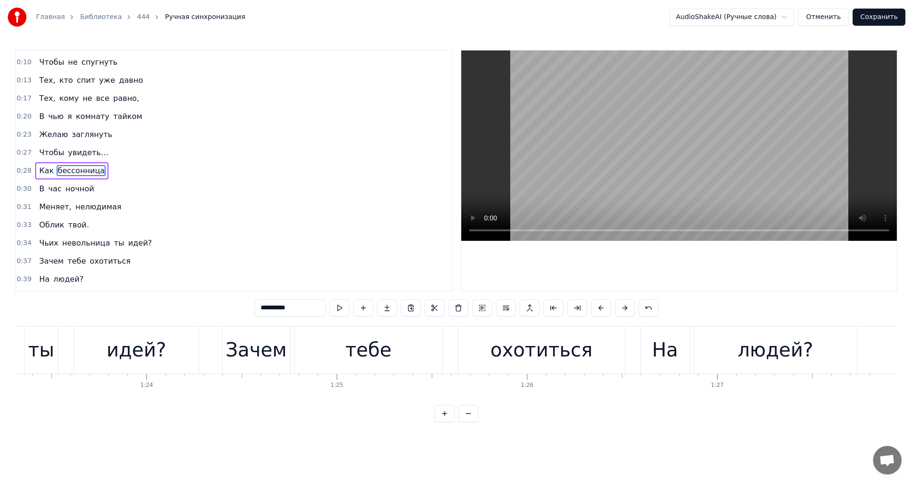
scroll to position [0, 15847]
click at [866, 24] on button "Сохранить" at bounding box center [879, 17] width 53 height 17
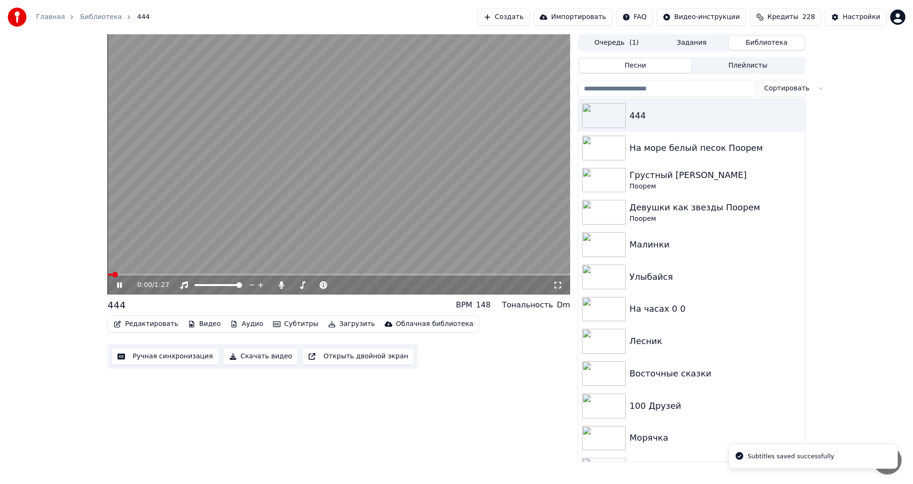
click at [117, 287] on icon at bounding box center [126, 285] width 22 height 8
click at [145, 323] on button "Редактировать" at bounding box center [146, 323] width 72 height 13
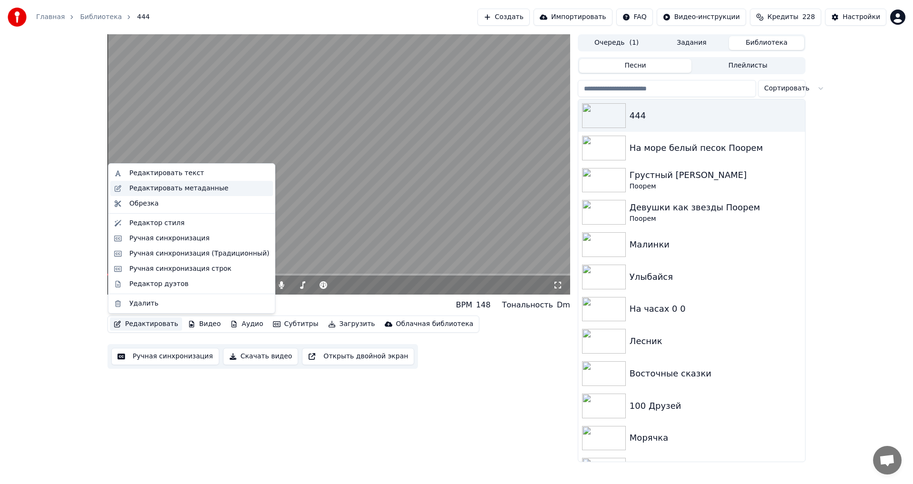
click at [180, 189] on div "Редактировать метаданные" at bounding box center [178, 189] width 99 height 10
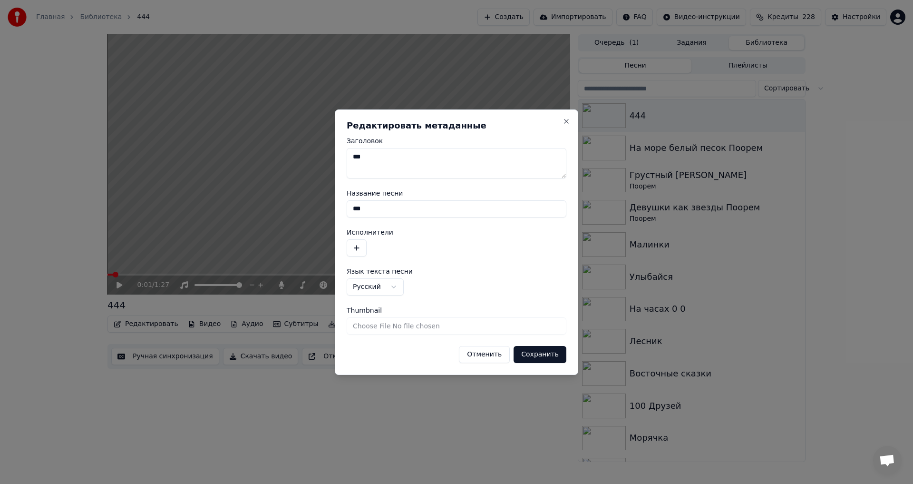
drag, startPoint x: 410, startPoint y: 158, endPoint x: 283, endPoint y: 147, distance: 127.9
click at [283, 147] on body "Главная Библиотека 444 Создать Импортировать FAQ Видео-инструкции Кредиты 228 Н…" at bounding box center [456, 242] width 913 height 484
type textarea "**********"
drag, startPoint x: 379, startPoint y: 208, endPoint x: 298, endPoint y: 203, distance: 82.0
click at [299, 203] on body "**********" at bounding box center [456, 242] width 913 height 484
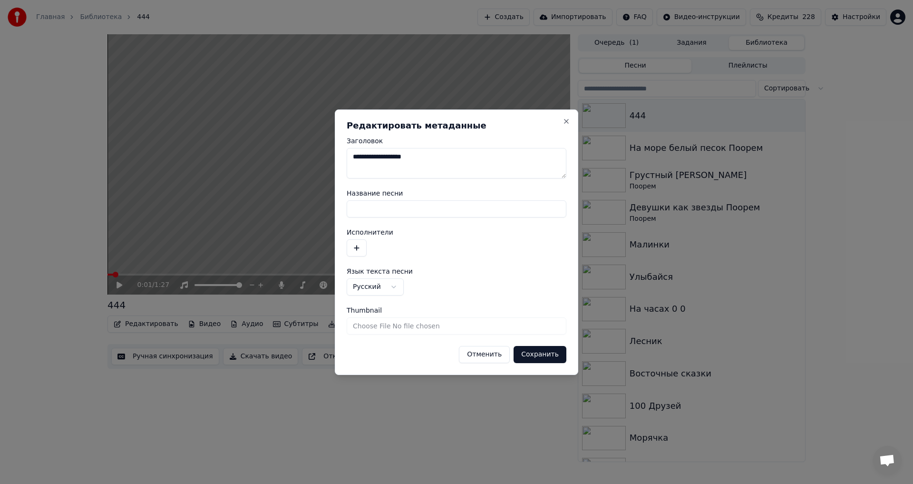
click at [546, 355] on button "Сохранить" at bounding box center [540, 354] width 53 height 17
